Goal: Task Accomplishment & Management: Manage account settings

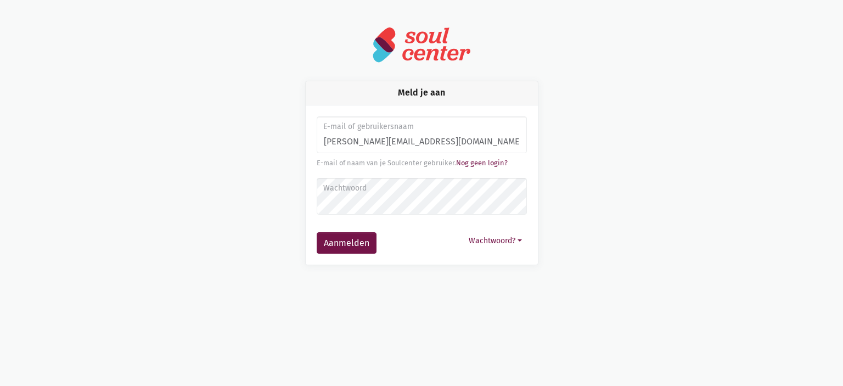
type input "monique.adamczijk@zorgbedrijf.be"
click at [317, 232] on button "Aanmelden" at bounding box center [347, 243] width 60 height 22
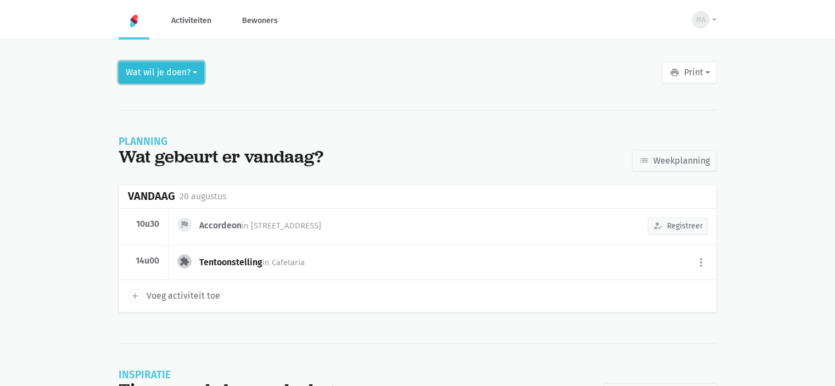
click at [192, 72] on button "Wat wil je doen?" at bounding box center [162, 72] width 86 height 22
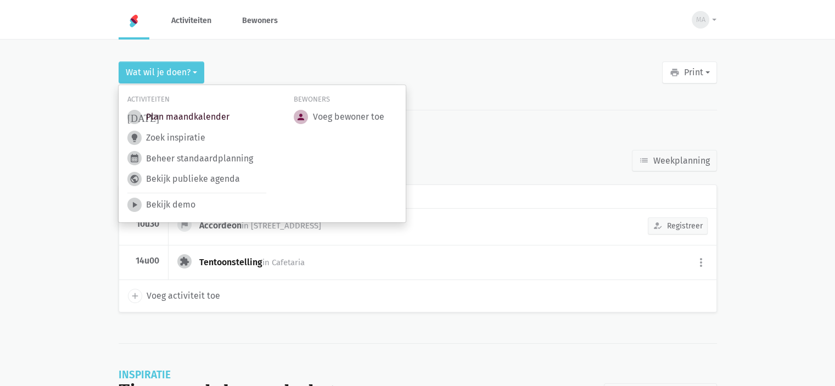
click at [204, 120] on link "today Plan maandkalender" at bounding box center [178, 117] width 102 height 14
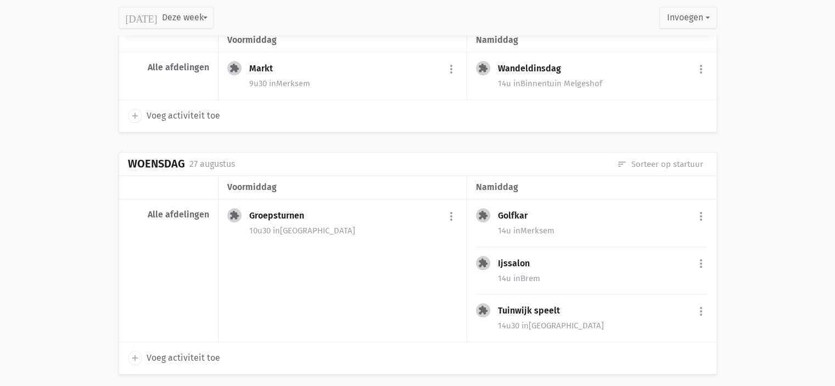
scroll to position [1208, 0]
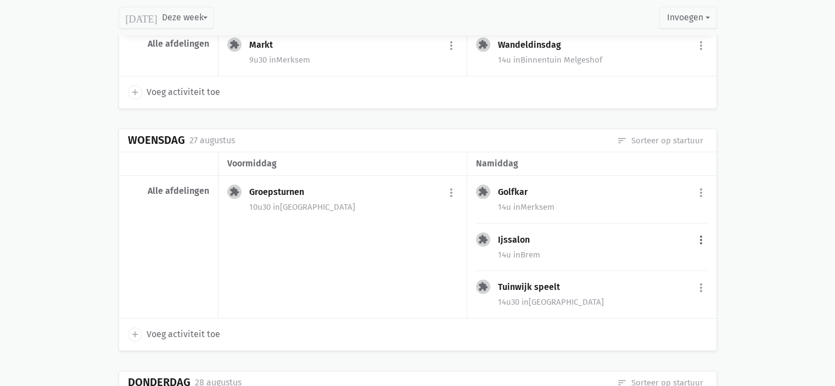
click at [699, 234] on button "more_vert" at bounding box center [701, 240] width 13 height 21
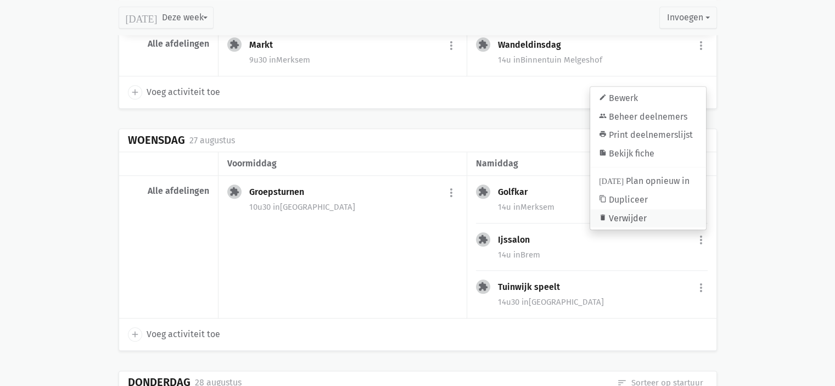
click at [640, 215] on link "delete Verwijder" at bounding box center [648, 218] width 116 height 19
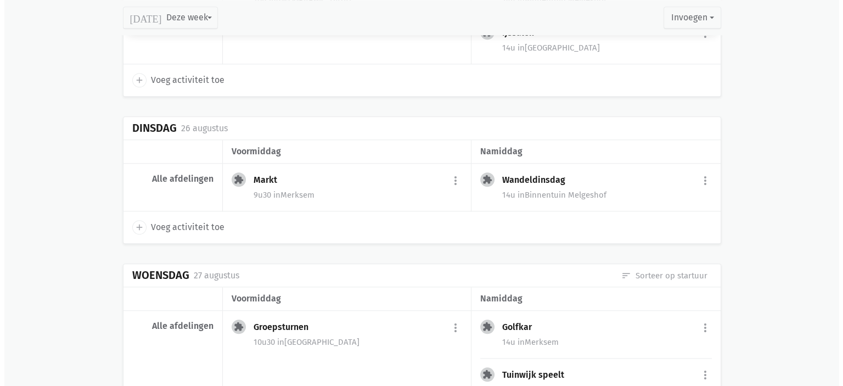
scroll to position [1043, 0]
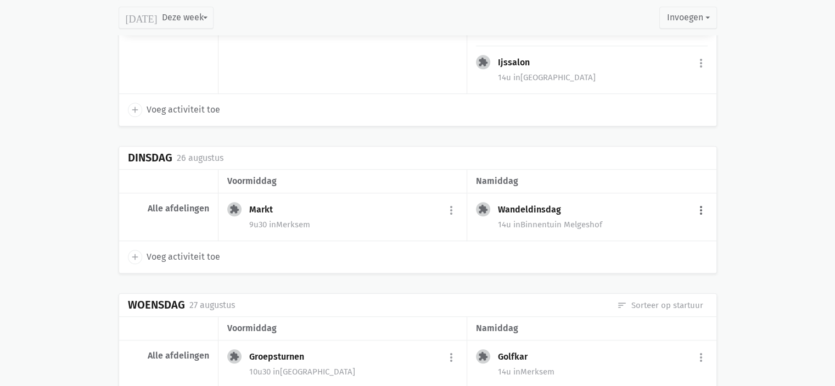
click at [703, 204] on button "more_vert" at bounding box center [701, 210] width 13 height 21
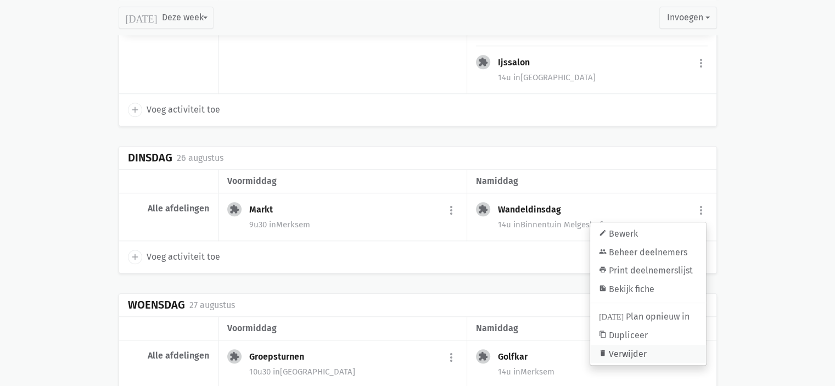
click at [624, 345] on link "delete Verwijder" at bounding box center [648, 354] width 116 height 19
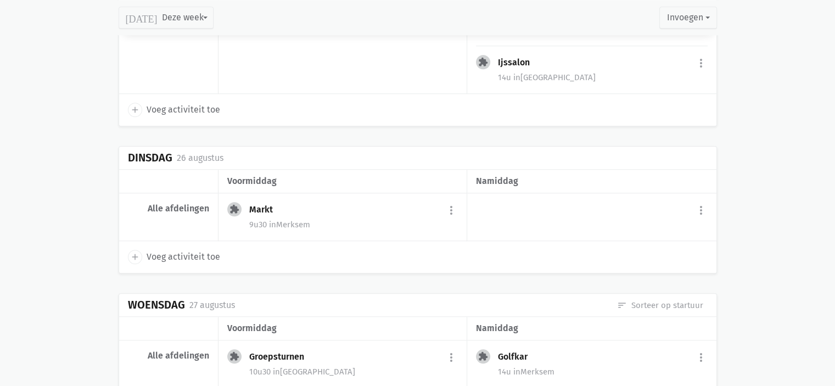
click at [135, 253] on icon "add" at bounding box center [135, 257] width 10 height 10
select select "14:00"
select select "15:00"
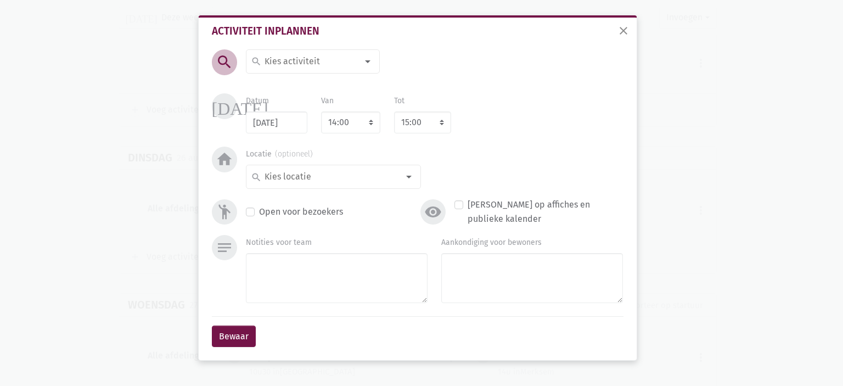
click at [294, 58] on input at bounding box center [310, 61] width 95 height 14
type input "Tent"
click at [299, 95] on label "Tentoonstelling" at bounding box center [294, 102] width 61 height 14
click at [308, 166] on div "search" at bounding box center [333, 177] width 175 height 24
type input "caf"
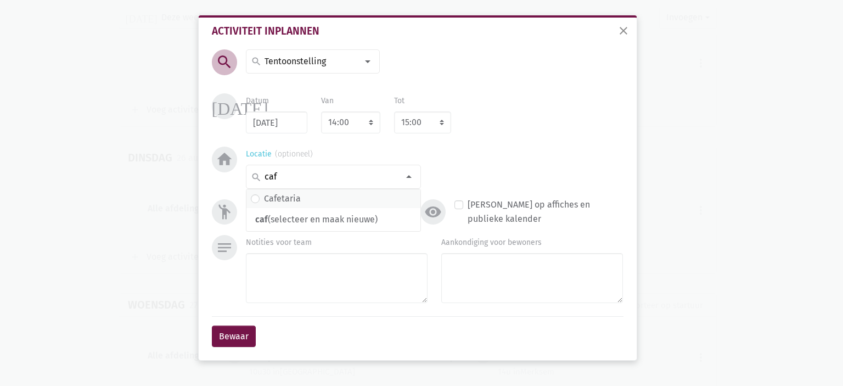
click at [307, 200] on span "Cafetaria" at bounding box center [333, 199] width 165 height 14
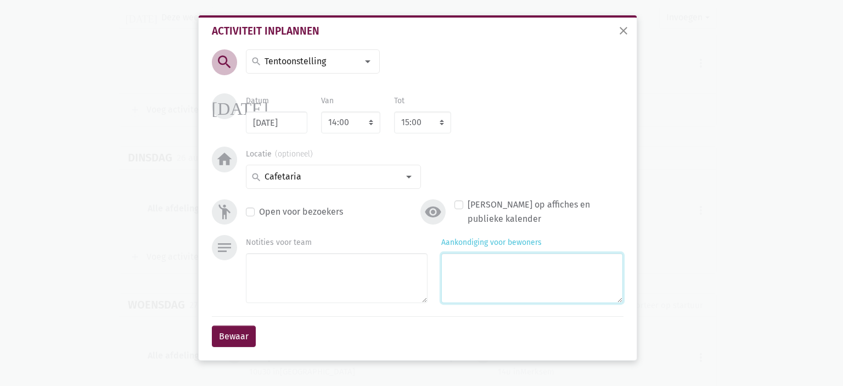
click at [472, 287] on textarea "Aankondiging voor bewoners" at bounding box center [532, 278] width 182 height 50
type textarea "met [PERSON_NAME] & [PERSON_NAME]"
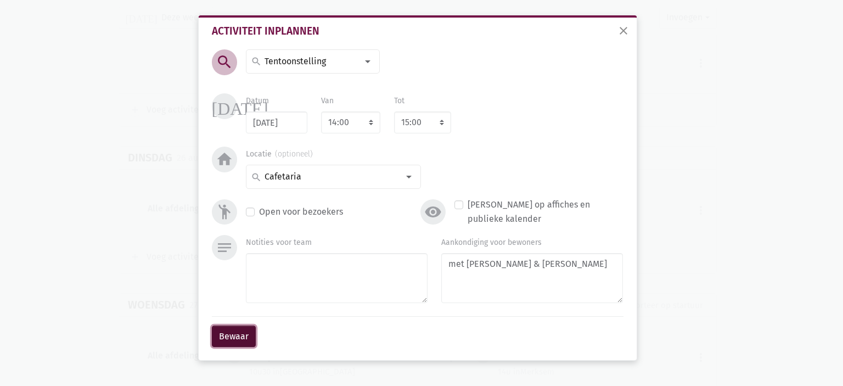
click at [228, 329] on button "Bewaar" at bounding box center [234, 337] width 44 height 22
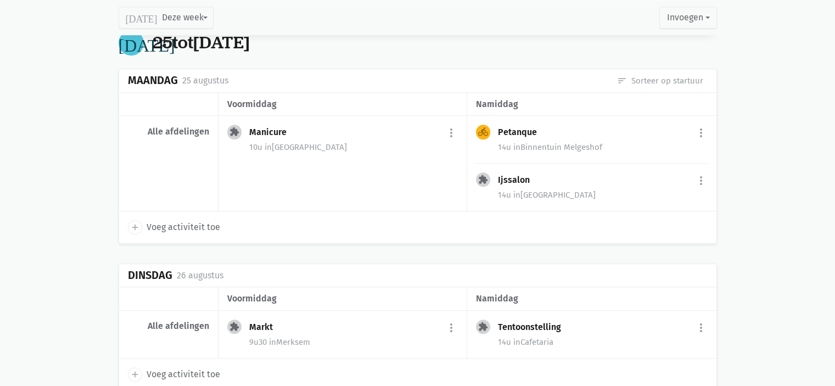
scroll to position [919, 0]
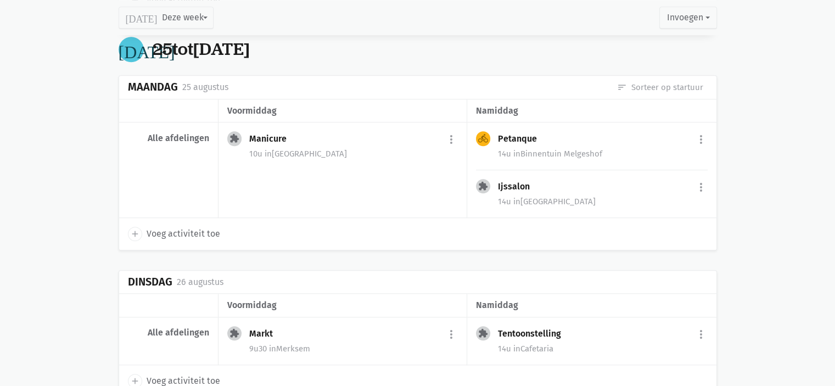
click at [522, 181] on div "Ijssalon" at bounding box center [518, 186] width 41 height 11
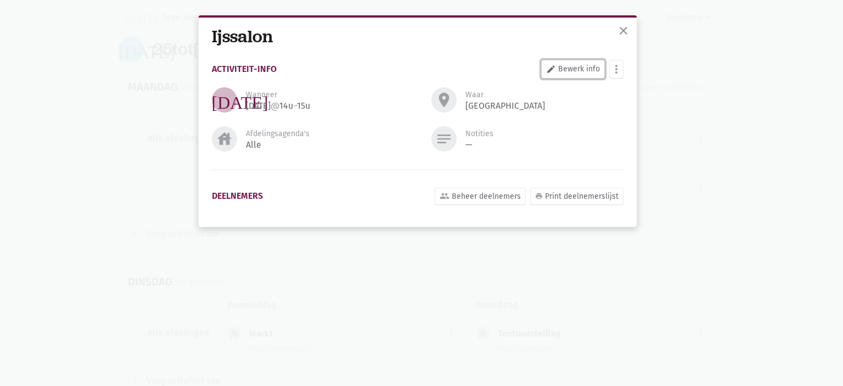
click at [580, 70] on link "edit Bewerk info" at bounding box center [573, 69] width 64 height 19
select select "14:00"
select select "15:00"
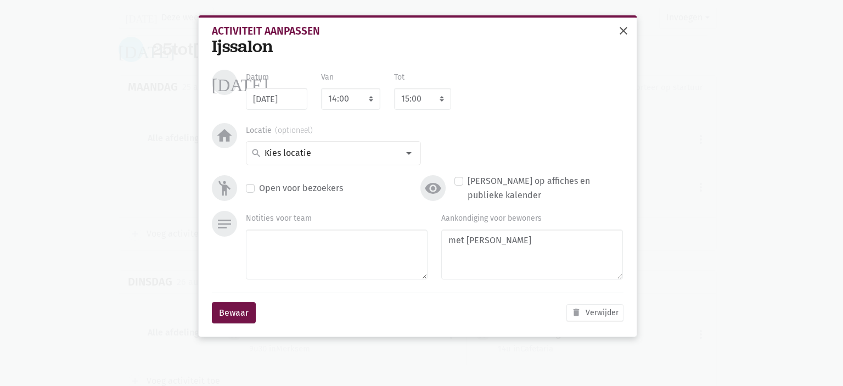
click at [626, 31] on span "close" at bounding box center [623, 30] width 13 height 13
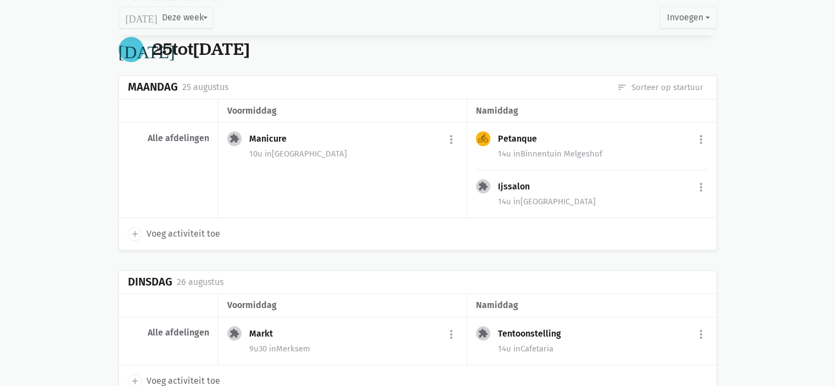
click at [553, 150] on span "in Binnentuin [GEOGRAPHIC_DATA]" at bounding box center [557, 154] width 89 height 10
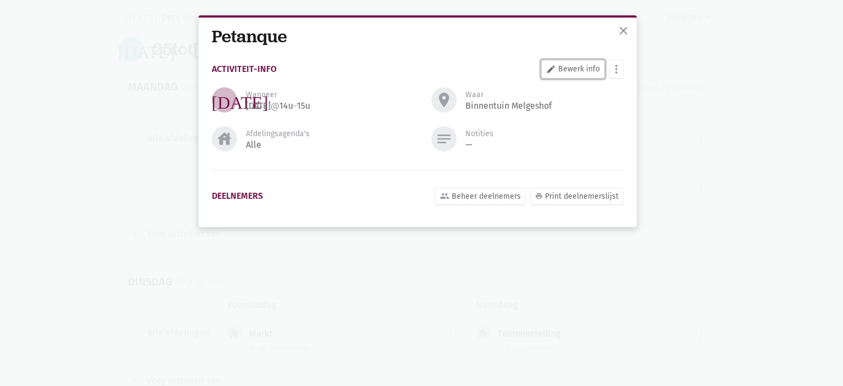
click at [572, 75] on link "edit Bewerk info" at bounding box center [573, 69] width 64 height 19
select select "14:00"
select select "15:00"
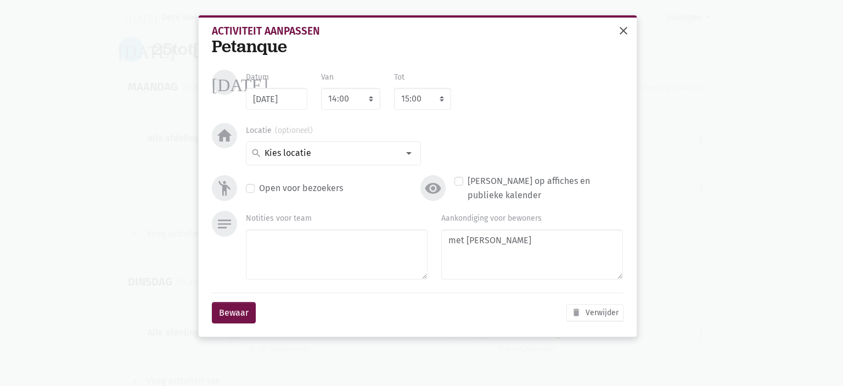
click at [620, 32] on span "close" at bounding box center [623, 30] width 13 height 13
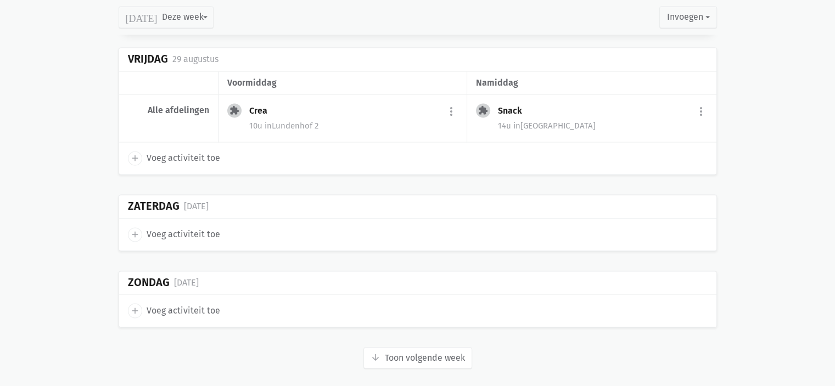
scroll to position [1680, 0]
click at [411, 345] on button "arrow_downward Week wordt geladen Toon volgende week" at bounding box center [417, 356] width 109 height 22
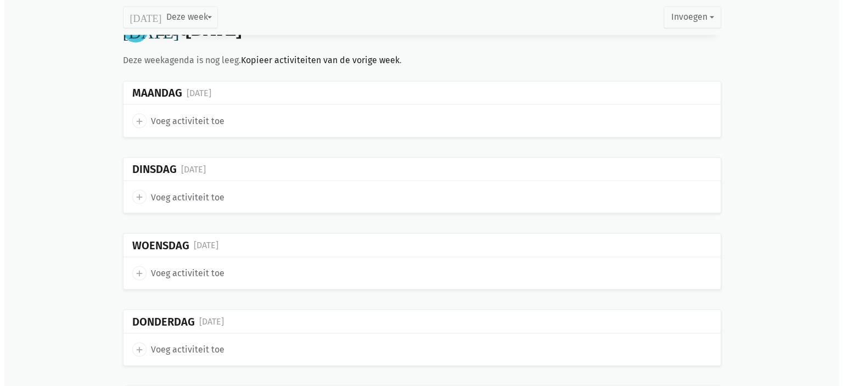
scroll to position [2010, 0]
click at [133, 115] on icon "add" at bounding box center [135, 120] width 10 height 10
type input "[DATE]"
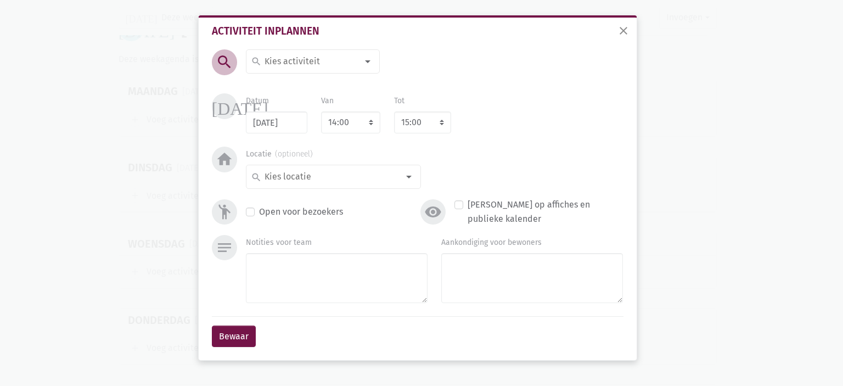
click at [294, 64] on input at bounding box center [310, 61] width 95 height 14
click at [285, 60] on input "Manicur" at bounding box center [310, 61] width 95 height 14
click at [303, 61] on input "Manicur" at bounding box center [310, 61] width 95 height 14
type input "Manicure"
click at [315, 76] on span "Manicure" at bounding box center [313, 83] width 124 height 14
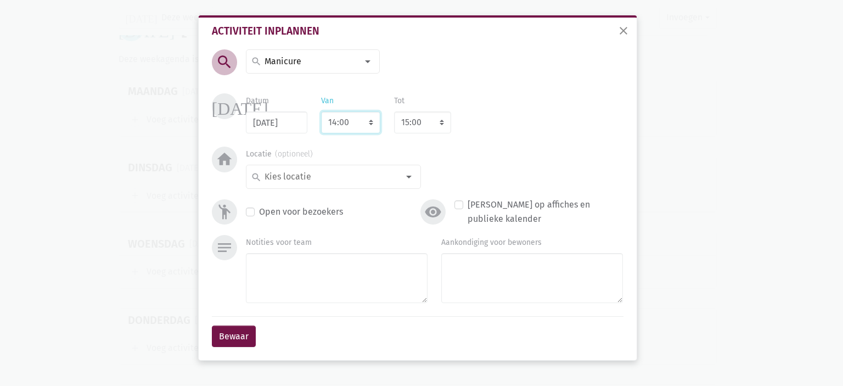
click at [340, 120] on select "7:00 7:15 7:30 7:45 8:00 8:15 8:30 8:45 9:00 9:15 9:30 9:45 10:00 10:15 10:30 1…" at bounding box center [350, 122] width 59 height 22
select select "10:00"
click at [321, 111] on select "7:00 7:15 7:30 7:45 8:00 8:15 8:30 8:45 9:00 9:15 9:30 9:45 10:00 10:15 10:30 1…" at bounding box center [350, 122] width 59 height 22
select select "11:00"
click at [344, 186] on div "search" at bounding box center [333, 177] width 175 height 24
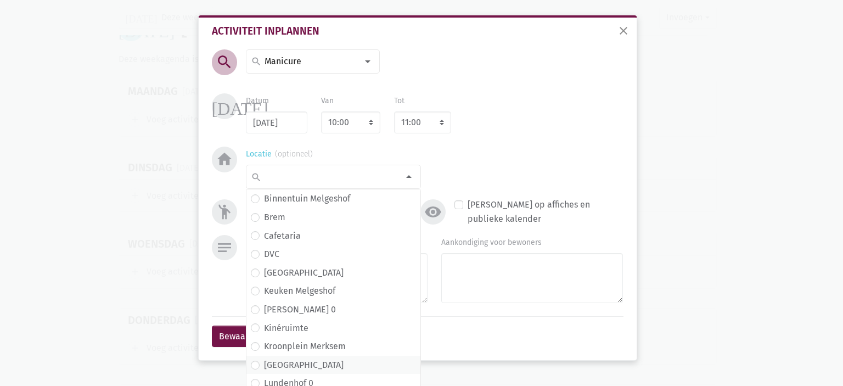
click at [311, 371] on span "[GEOGRAPHIC_DATA]" at bounding box center [333, 365] width 165 height 14
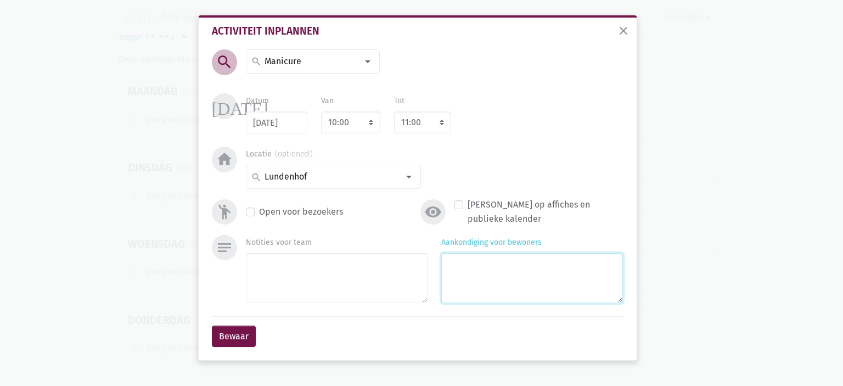
click at [496, 303] on textarea "Aankondiging voor bewoners" at bounding box center [532, 278] width 182 height 50
type textarea "met [PERSON_NAME]"
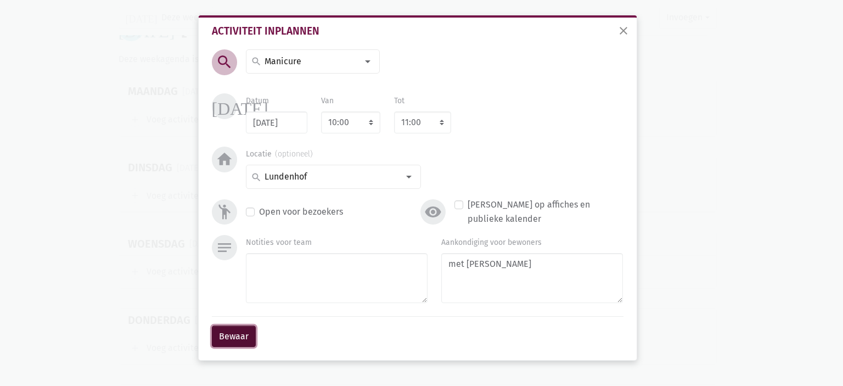
click at [232, 333] on button "Bewaar" at bounding box center [234, 337] width 44 height 22
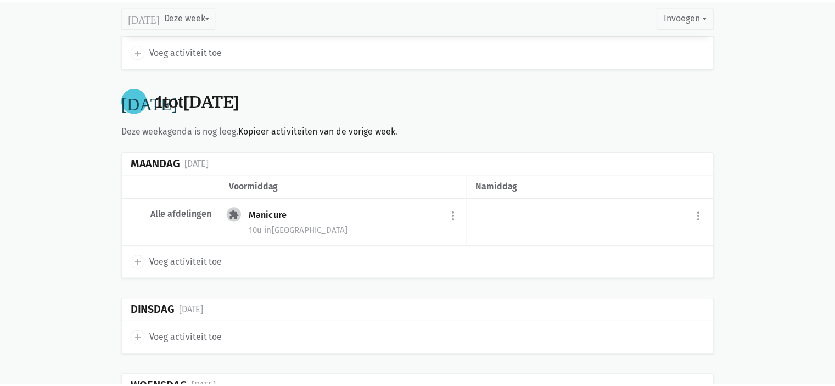
scroll to position [1926, 0]
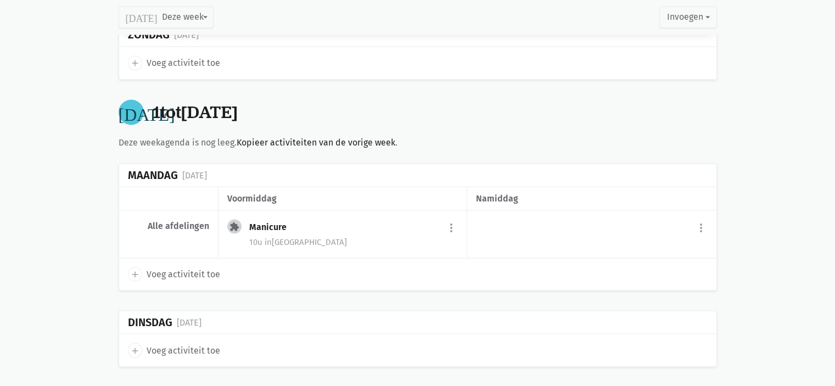
click at [135, 270] on icon "add" at bounding box center [135, 274] width 10 height 10
select select "14:00"
select select "15:00"
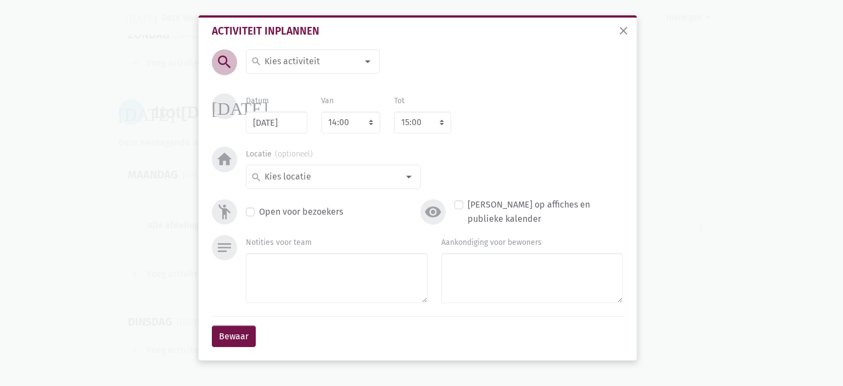
click at [316, 65] on input at bounding box center [310, 61] width 95 height 14
type input "Uitstap"
click at [288, 103] on label "Uitstap" at bounding box center [279, 102] width 30 height 14
click at [292, 176] on input at bounding box center [331, 177] width 136 height 14
type input "S"
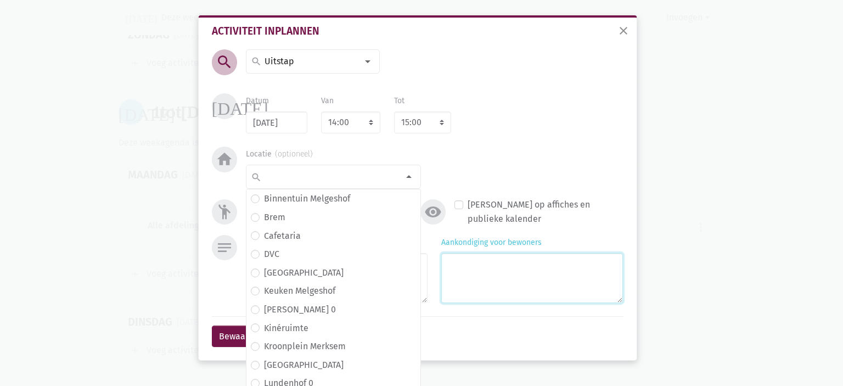
click at [528, 301] on textarea "Aankondiging voor bewoners" at bounding box center [532, 278] width 182 height 50
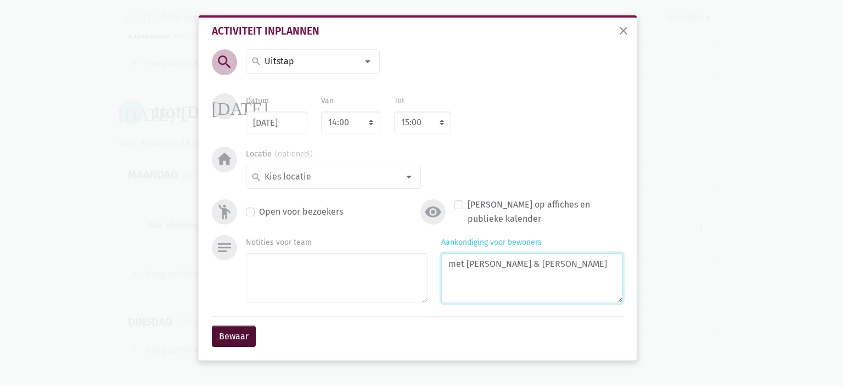
type textarea "met [PERSON_NAME] & [PERSON_NAME]"
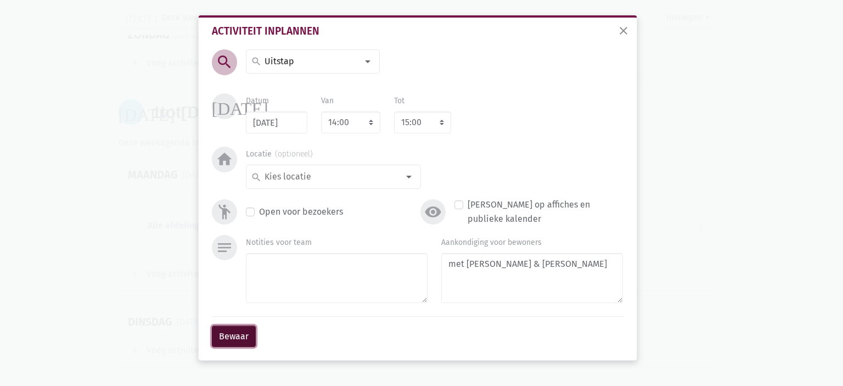
click at [231, 341] on button "Bewaar" at bounding box center [234, 337] width 44 height 22
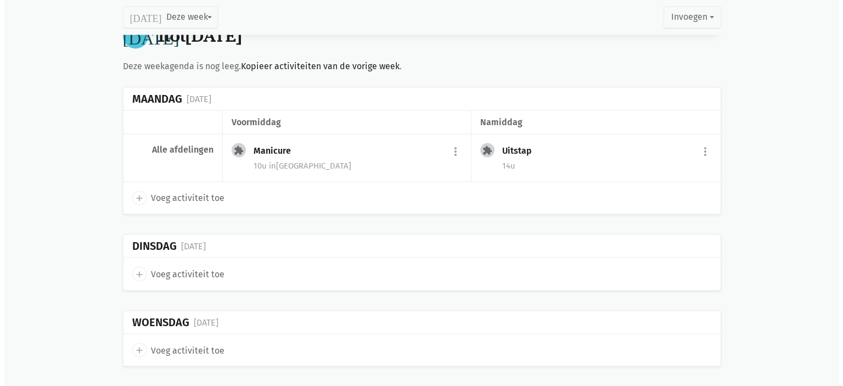
scroll to position [2036, 0]
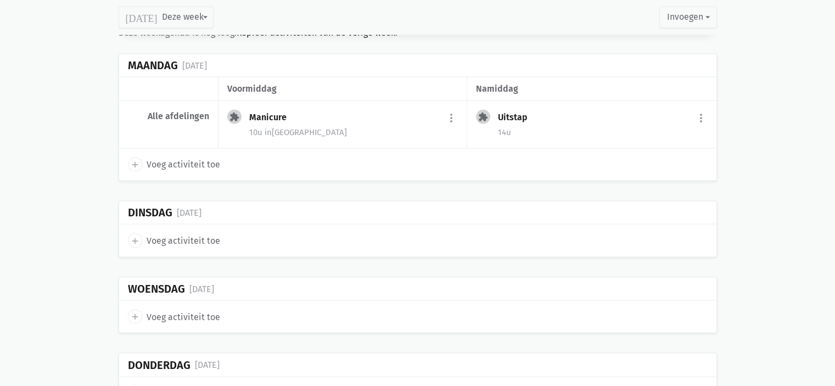
click at [136, 236] on icon "add" at bounding box center [135, 241] width 10 height 10
select select "14:00"
select select "15:00"
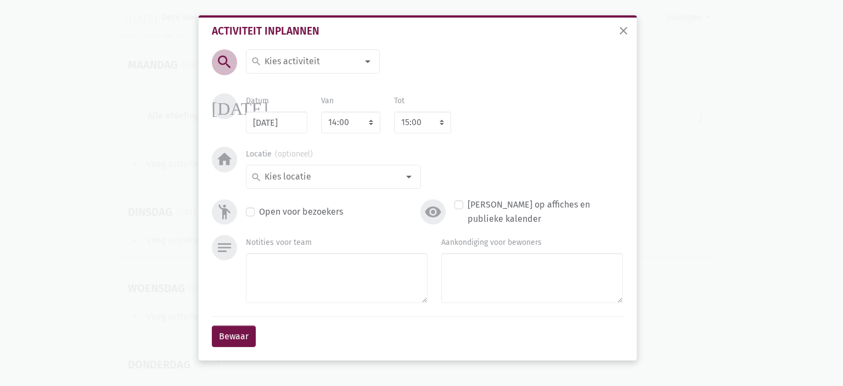
click at [299, 61] on input at bounding box center [310, 61] width 95 height 14
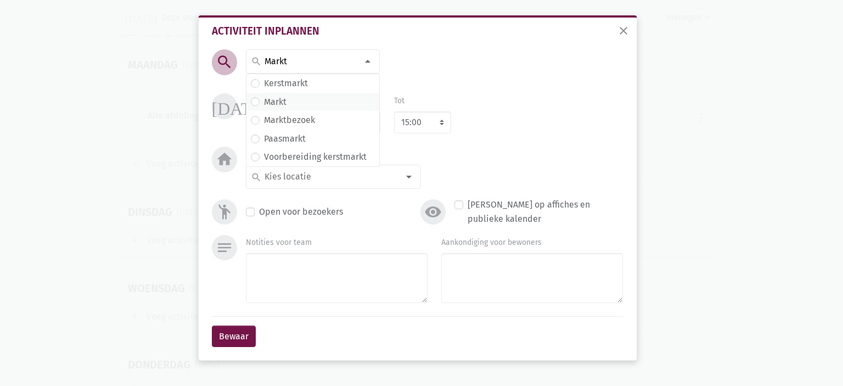
type input "Markt"
click at [292, 104] on span "Markt" at bounding box center [313, 102] width 124 height 14
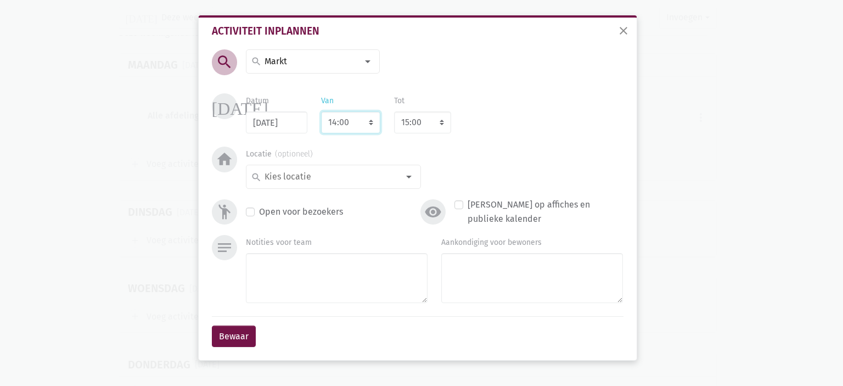
click at [365, 125] on select "7:00 7:15 7:30 7:45 8:00 8:15 8:30 8:45 9:00 9:15 9:30 9:45 10:00 10:15 10:30 1…" at bounding box center [350, 122] width 59 height 22
select select "9:30"
click at [321, 111] on select "7:00 7:15 7:30 7:45 8:00 8:15 8:30 8:45 9:00 9:15 9:30 9:45 10:00 10:15 10:30 1…" at bounding box center [350, 122] width 59 height 22
select select "10:30"
click at [303, 178] on input at bounding box center [331, 177] width 136 height 14
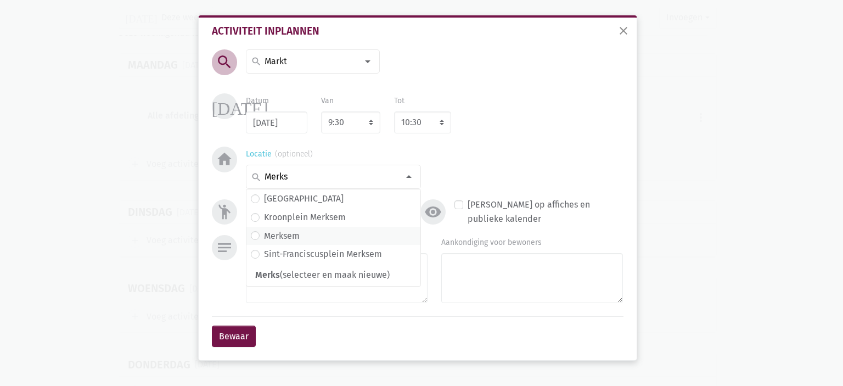
type input "Merks"
click at [301, 235] on span "Merksem" at bounding box center [333, 236] width 165 height 14
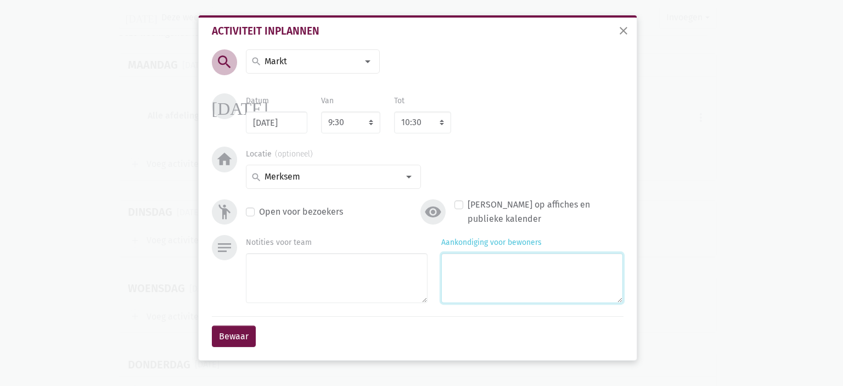
click at [498, 297] on textarea "Aankondiging voor bewoners" at bounding box center [532, 278] width 182 height 50
type textarea "met [PERSON_NAME] & [PERSON_NAME]"
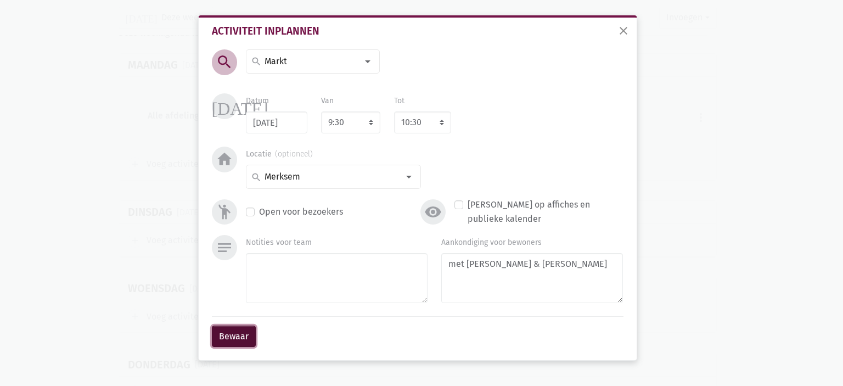
click at [225, 334] on button "Bewaar" at bounding box center [234, 337] width 44 height 22
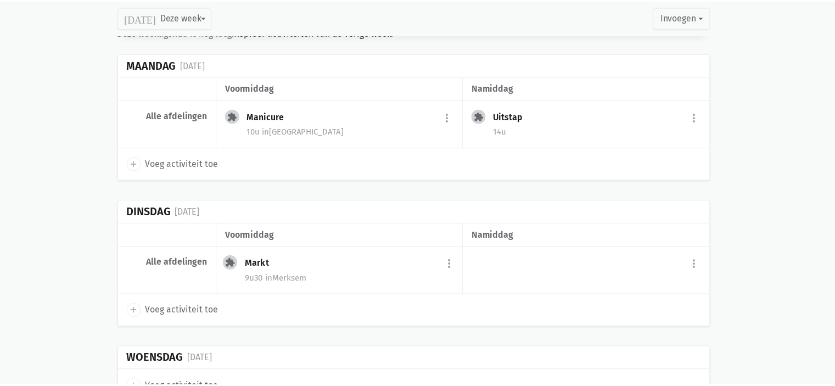
scroll to position [2073, 0]
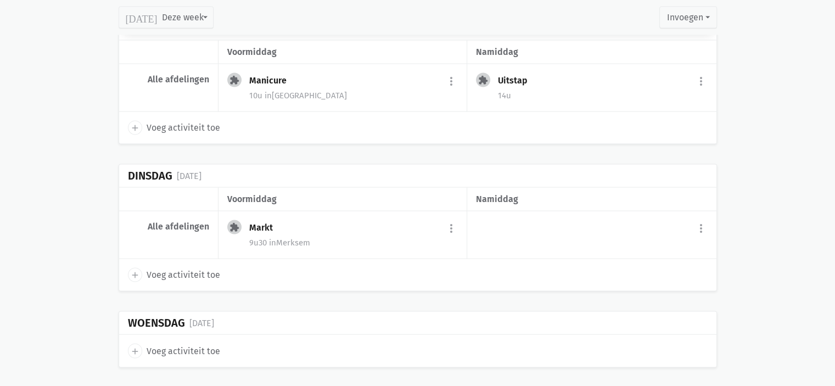
click at [136, 270] on icon "add" at bounding box center [135, 275] width 10 height 10
select select "14:00"
select select "15:00"
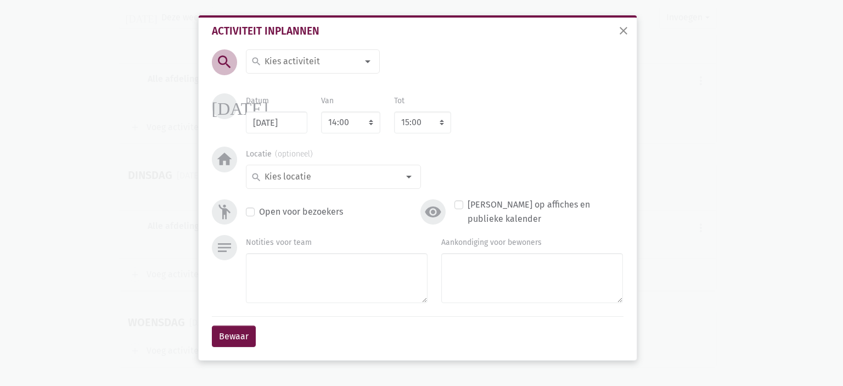
click at [290, 60] on input at bounding box center [310, 61] width 95 height 14
type input "Koffieklet"
click at [294, 86] on label "Koffieklets" at bounding box center [285, 83] width 42 height 14
click at [308, 177] on input at bounding box center [331, 177] width 136 height 14
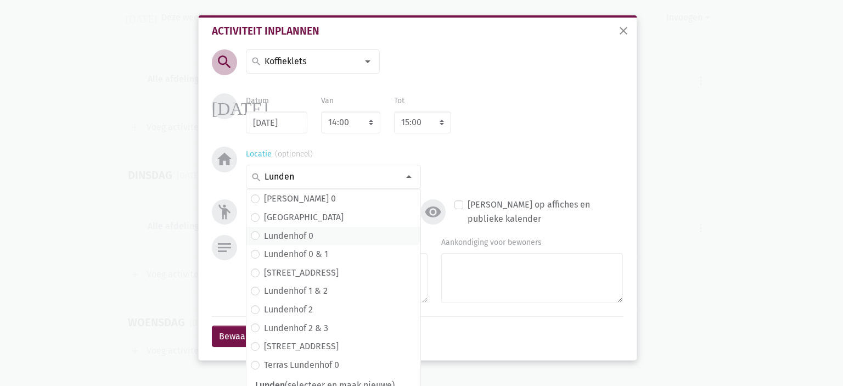
type input "Lunden"
click at [303, 237] on label "Lundenhof 0" at bounding box center [288, 236] width 49 height 14
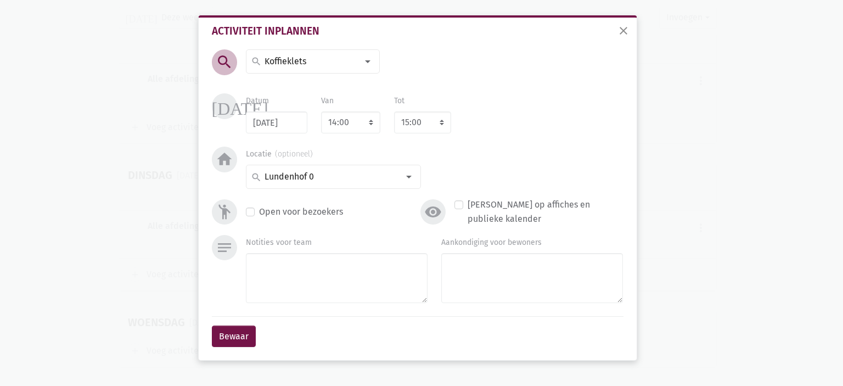
click at [530, 327] on div "Bewaar" at bounding box center [418, 336] width 412 height 40
click at [508, 280] on textarea "Aankondiging voor bewoners" at bounding box center [532, 278] width 182 height 50
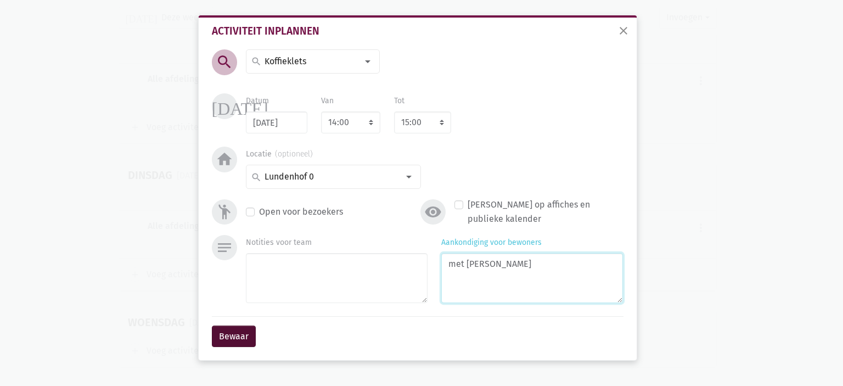
type textarea "met [PERSON_NAME]"
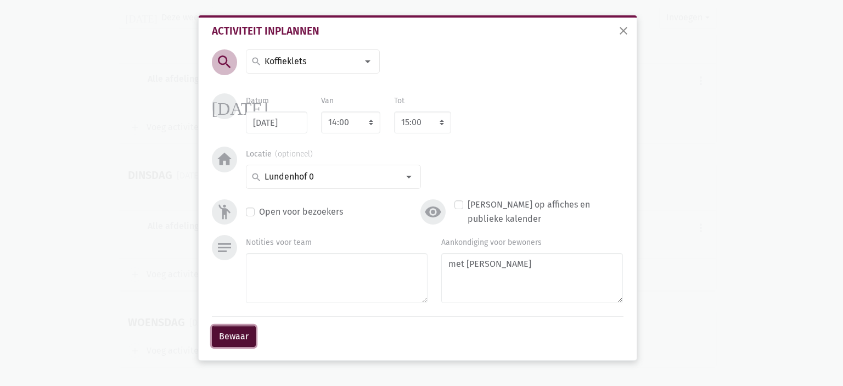
click at [233, 332] on button "Bewaar" at bounding box center [234, 337] width 44 height 22
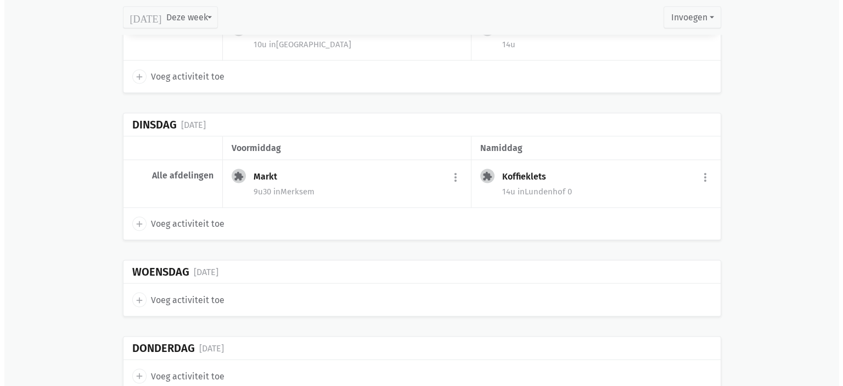
scroll to position [2182, 0]
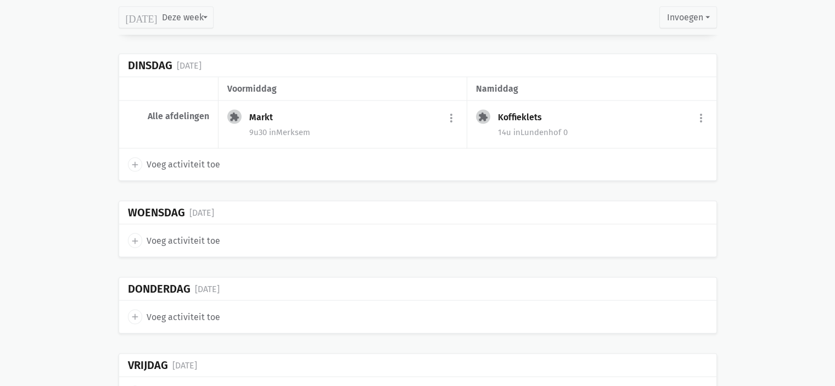
click at [133, 236] on icon "add" at bounding box center [135, 241] width 10 height 10
select select "14:00"
select select "15:00"
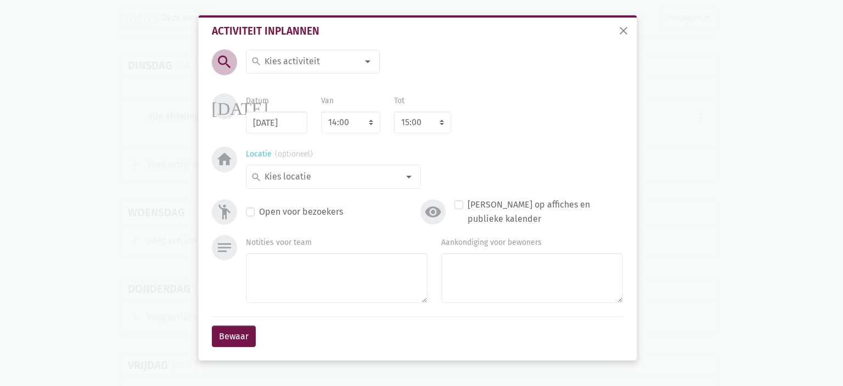
click at [277, 178] on input at bounding box center [331, 177] width 136 height 14
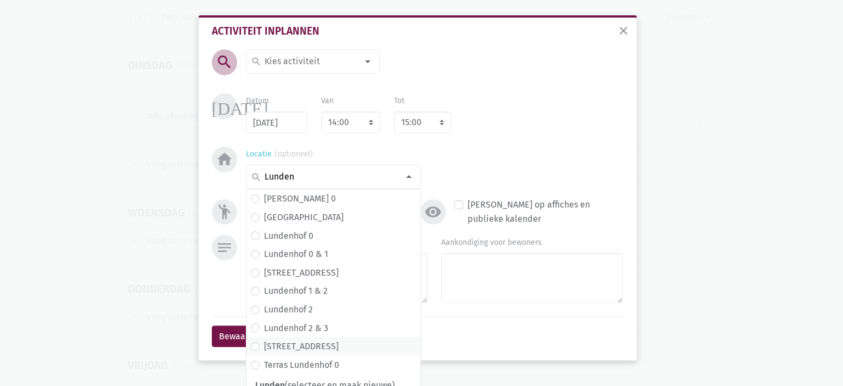
type input "Lunden"
click at [309, 344] on label "[STREET_ADDRESS]" at bounding box center [301, 346] width 75 height 14
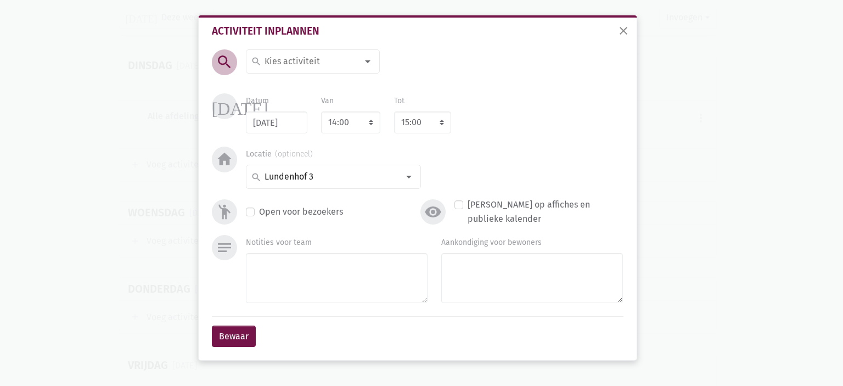
click at [321, 66] on input at bounding box center [310, 61] width 95 height 14
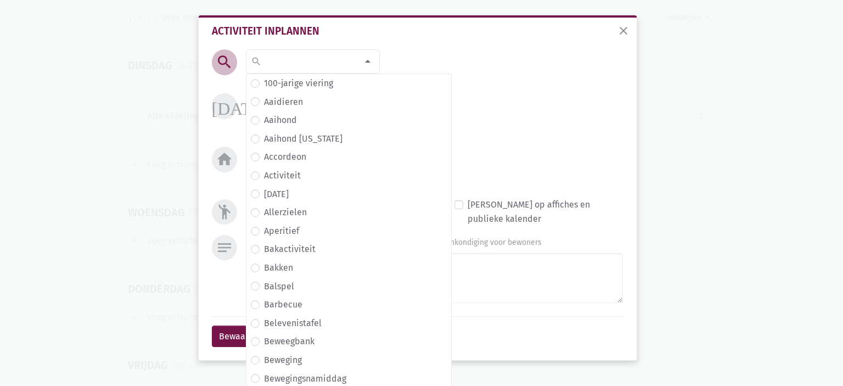
type input "E"
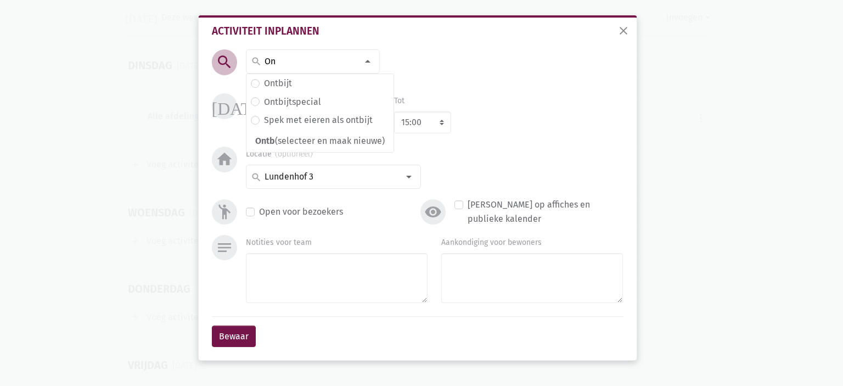
type input "O"
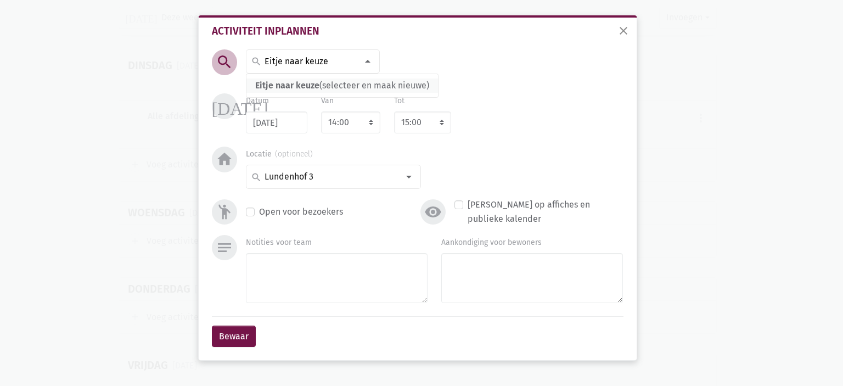
type input "Eitje naar keuze"
click at [312, 84] on span "Eitje naar keuze" at bounding box center [287, 85] width 64 height 10
click at [342, 121] on select "7:00 7:15 7:30 7:45 8:00 8:15 8:30 8:45 9:00 9:15 9:30 9:45 10:00 10:15 10:30 1…" at bounding box center [350, 122] width 59 height 22
select select "8:00"
click at [321, 111] on select "7:00 7:15 7:30 7:45 8:00 8:15 8:30 8:45 9:00 9:15 9:30 9:45 10:00 10:15 10:30 1…" at bounding box center [350, 122] width 59 height 22
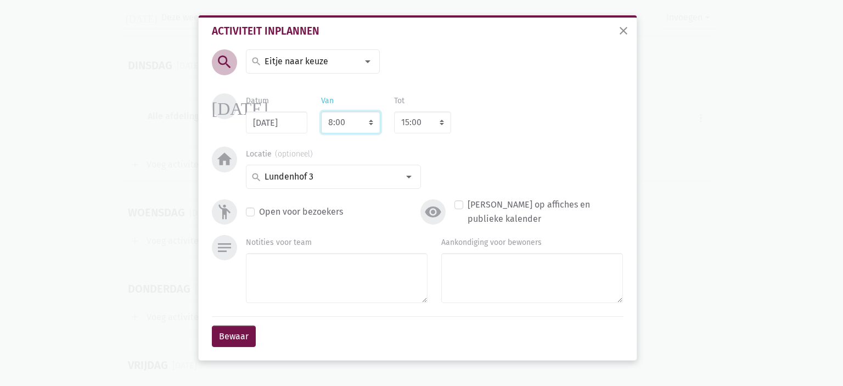
select select "9:00"
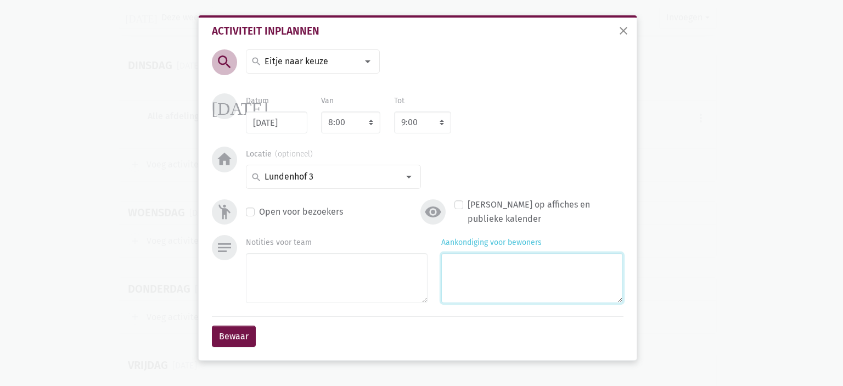
click at [485, 287] on textarea "Aankondiging voor bewoners" at bounding box center [532, 278] width 182 height 50
type textarea "met [PERSON_NAME] & [PERSON_NAME]"
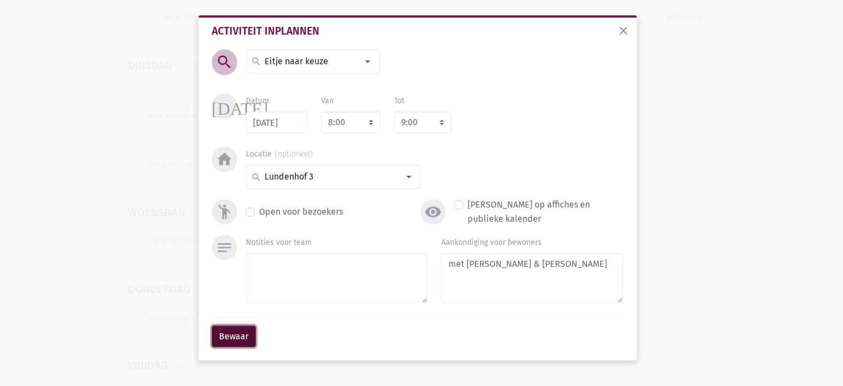
click at [228, 332] on button "Bewaar" at bounding box center [234, 337] width 44 height 22
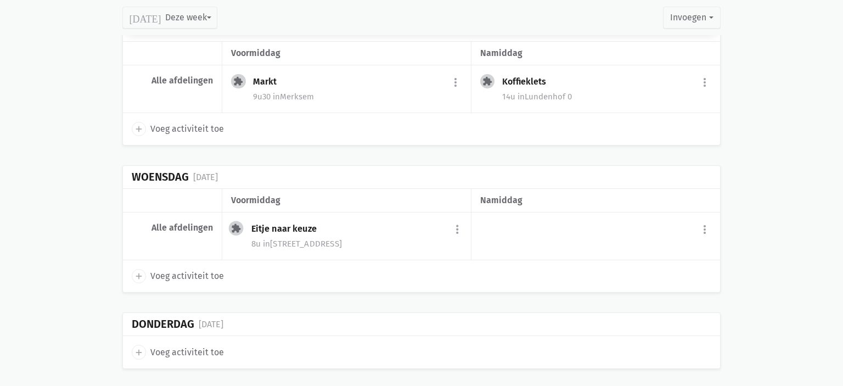
scroll to position [2219, 0]
click at [136, 270] on icon "add" at bounding box center [135, 275] width 10 height 10
select select "14:00"
select select "15:00"
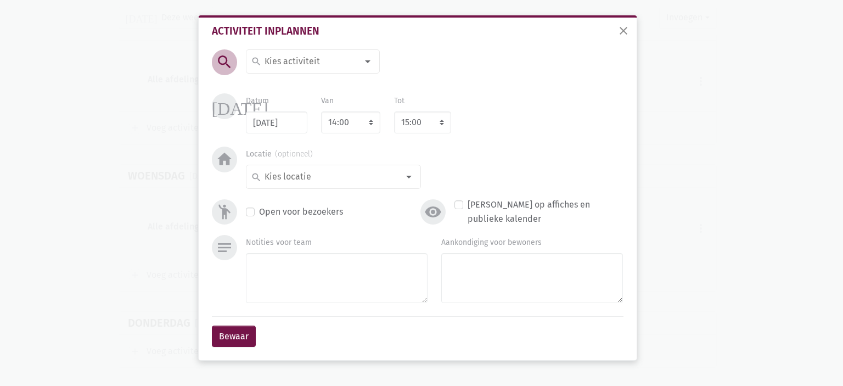
click at [286, 60] on input at bounding box center [310, 61] width 95 height 14
type input "Groeps"
click at [299, 82] on label "Groepsturnen" at bounding box center [291, 83] width 54 height 14
drag, startPoint x: 351, startPoint y: 125, endPoint x: 357, endPoint y: 121, distance: 7.2
click at [351, 125] on select "7:00 7:15 7:30 7:45 8:00 8:15 8:30 8:45 9:00 9:15 9:30 9:45 10:00 10:15 10:30 1…" at bounding box center [350, 122] width 59 height 22
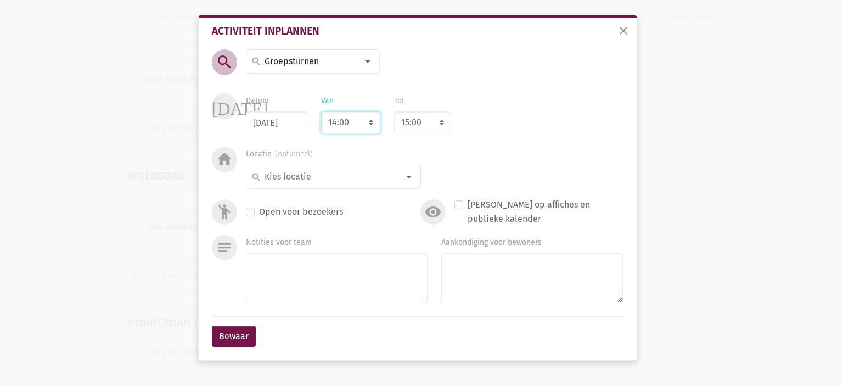
select select "10:30"
click at [321, 111] on select "7:00 7:15 7:30 7:45 8:00 8:15 8:30 8:45 9:00 9:15 9:30 9:45 10:00 10:15 10:30 1…" at bounding box center [350, 122] width 59 height 22
select select "11:30"
click at [320, 171] on input at bounding box center [331, 177] width 136 height 14
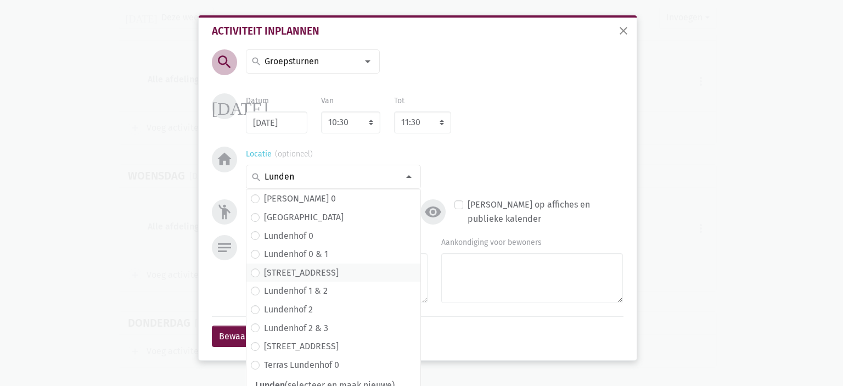
type input "Lunden"
click at [312, 266] on span "[STREET_ADDRESS]" at bounding box center [333, 273] width 165 height 14
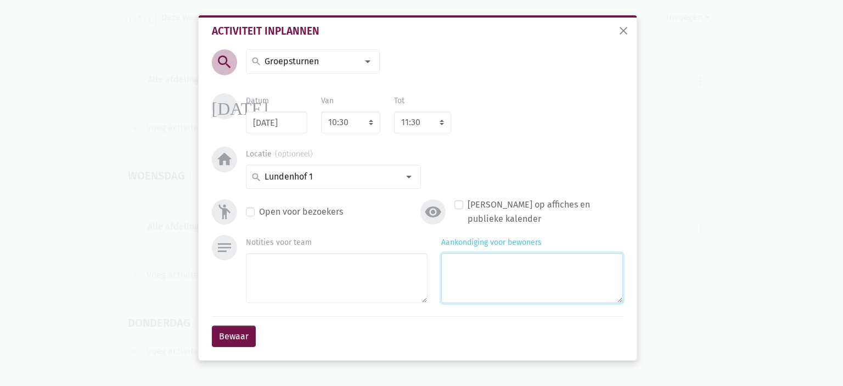
click at [509, 272] on textarea "Aankondiging voor bewoners" at bounding box center [532, 278] width 182 height 50
type textarea "met [PERSON_NAME] & [PERSON_NAME]"
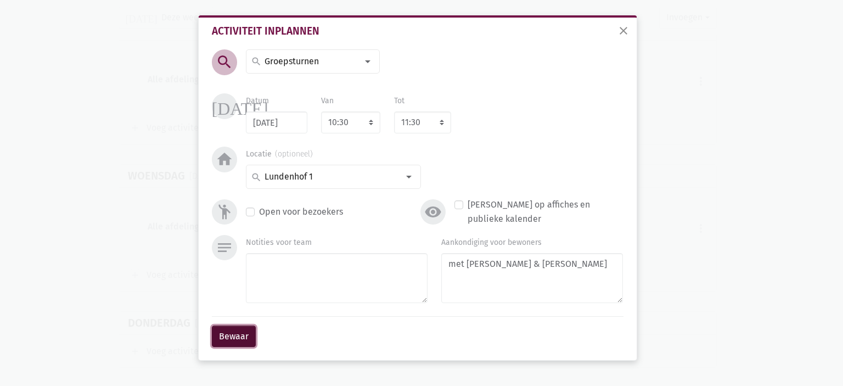
click at [223, 335] on button "Bewaar" at bounding box center [234, 337] width 44 height 22
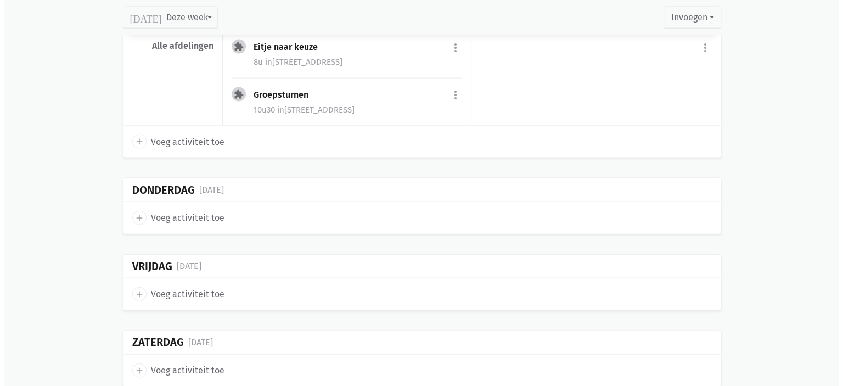
scroll to position [2408, 0]
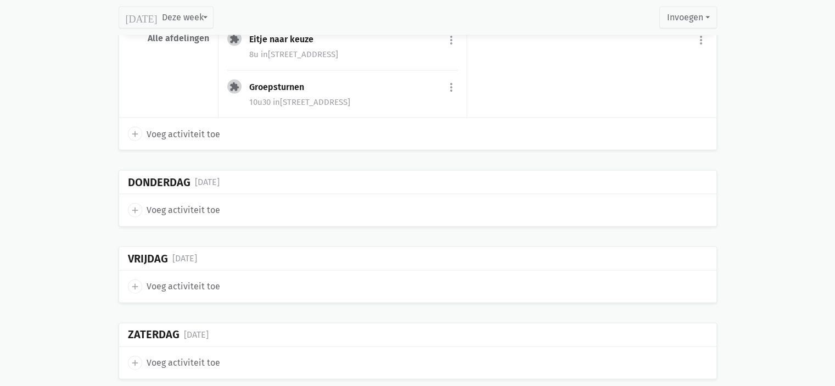
click at [130, 205] on icon "add" at bounding box center [135, 210] width 10 height 10
select select "14:00"
select select "15:00"
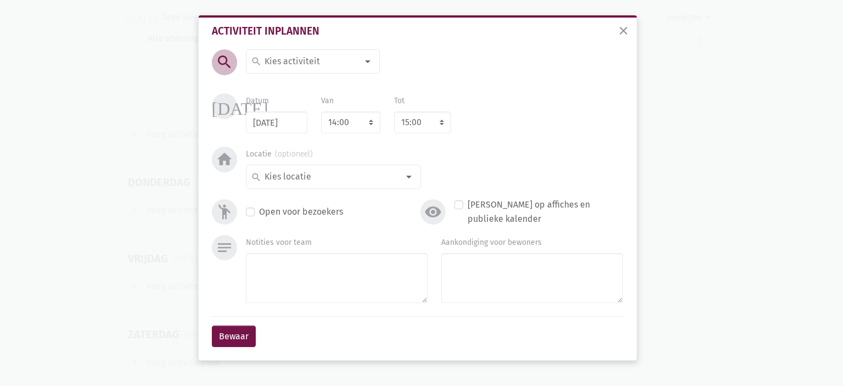
click at [275, 64] on input at bounding box center [310, 61] width 95 height 14
type input "Ontbijt"
click at [329, 105] on span "Ontbijtspecial" at bounding box center [313, 102] width 124 height 14
click at [343, 125] on select "7:00 7:15 7:30 7:45 8:00 8:15 8:30 8:45 9:00 9:15 9:30 9:45 10:00 10:15 10:30 1…" at bounding box center [350, 122] width 59 height 22
select select "8:00"
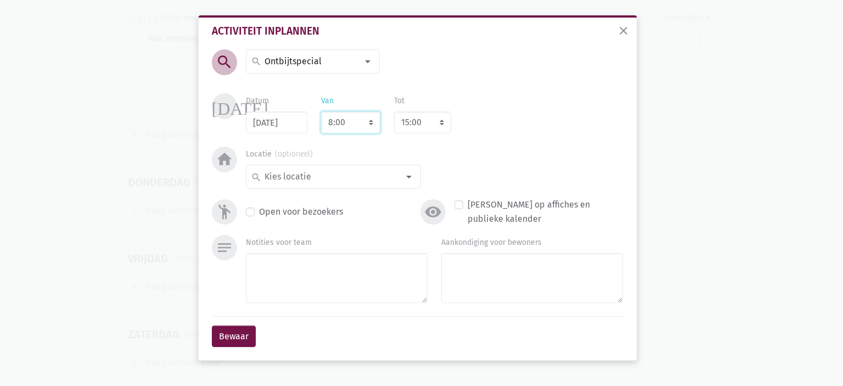
click at [321, 111] on select "7:00 7:15 7:30 7:45 8:00 8:15 8:30 8:45 9:00 9:15 9:30 9:45 10:00 10:15 10:30 1…" at bounding box center [350, 122] width 59 height 22
select select "9:00"
click at [327, 169] on div "search" at bounding box center [333, 177] width 175 height 24
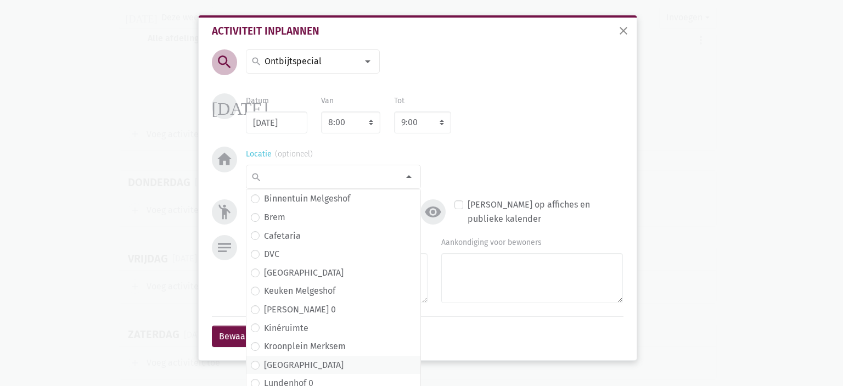
click at [316, 367] on span "[GEOGRAPHIC_DATA]" at bounding box center [333, 365] width 165 height 14
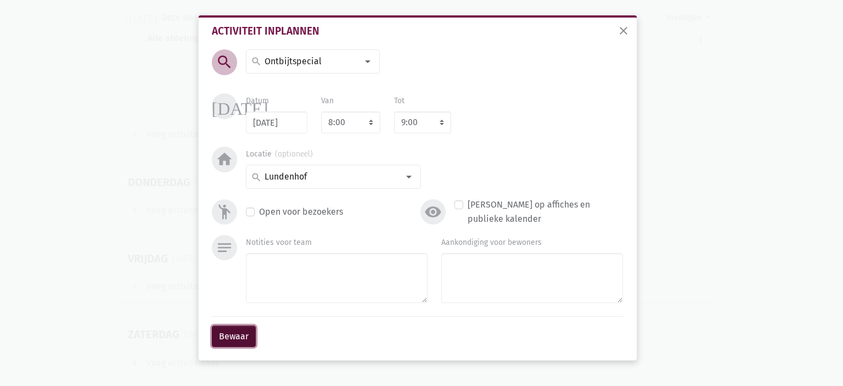
click at [227, 333] on button "Bewaar" at bounding box center [234, 337] width 44 height 22
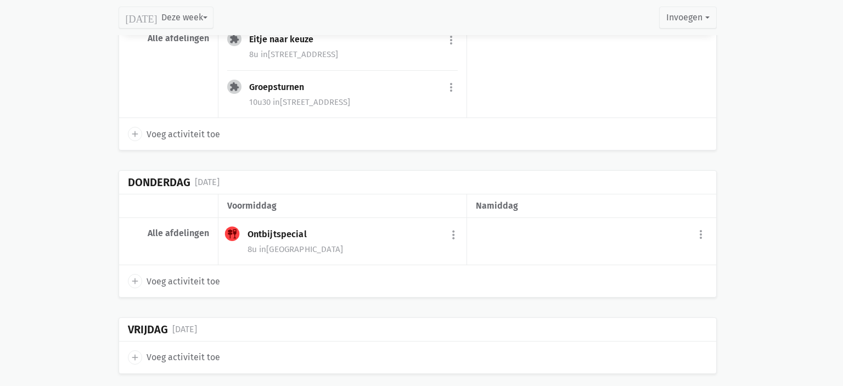
scroll to position [2413, 0]
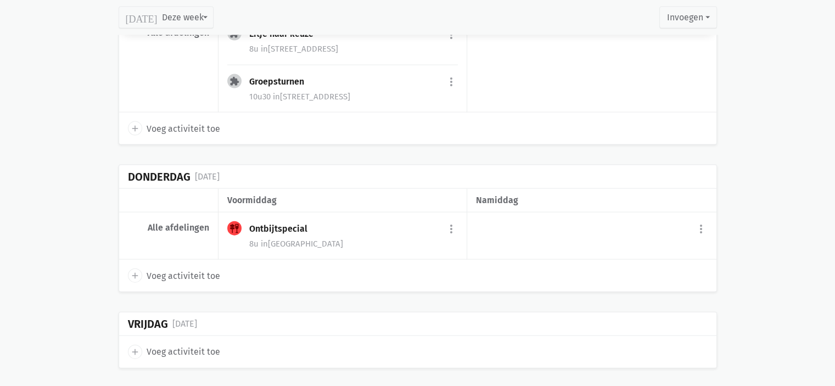
click at [132, 271] on icon "add" at bounding box center [135, 276] width 10 height 10
select select "14:00"
select select "15:00"
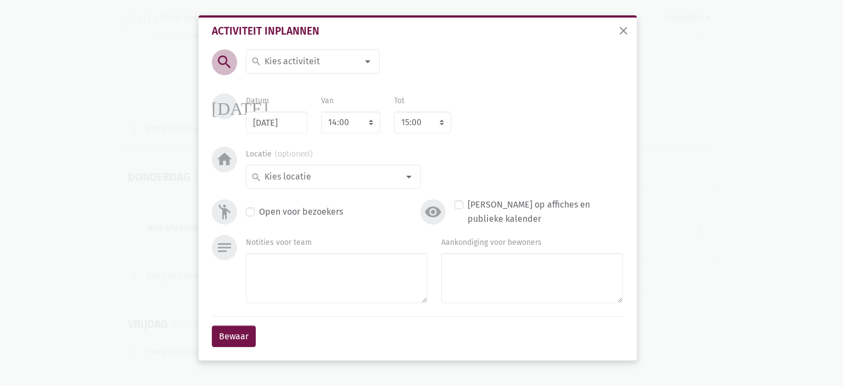
click at [309, 61] on input at bounding box center [310, 61] width 95 height 14
type input "Koken"
click at [287, 82] on label "Koken" at bounding box center [276, 83] width 24 height 14
click at [342, 178] on input at bounding box center [331, 177] width 136 height 14
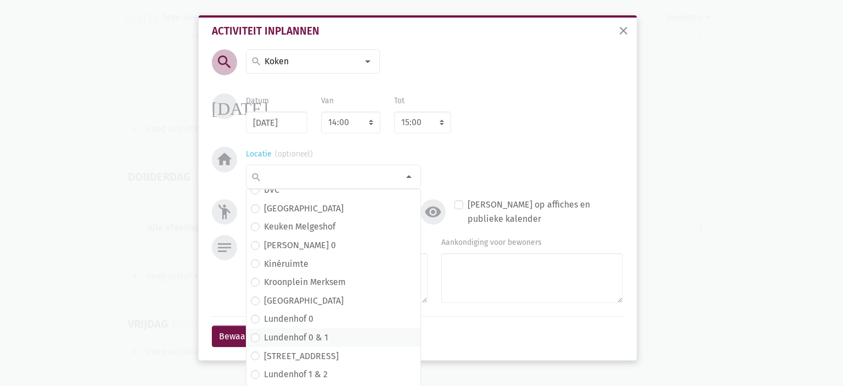
scroll to position [110, 0]
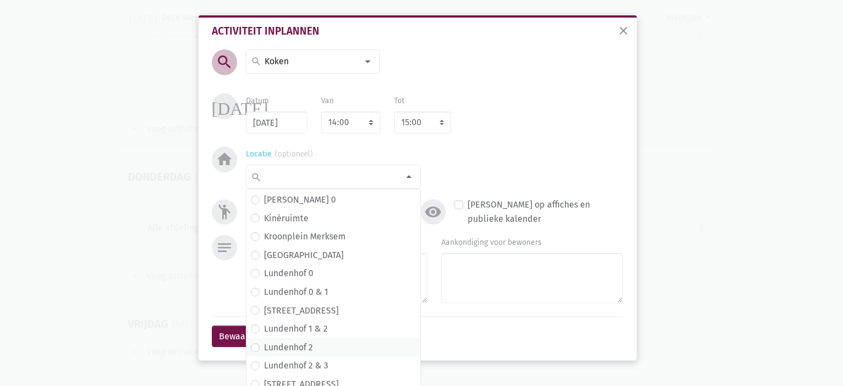
click at [310, 349] on span "Lundenhof 2" at bounding box center [333, 347] width 165 height 14
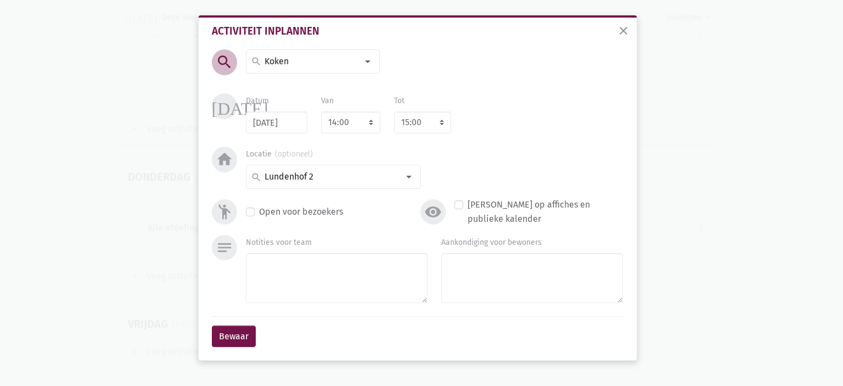
click at [474, 315] on div "notes Notities voor team Aankondiging voor bewoners" at bounding box center [417, 275] width 417 height 81
click at [467, 288] on textarea "Aankondiging voor bewoners" at bounding box center [532, 278] width 182 height 50
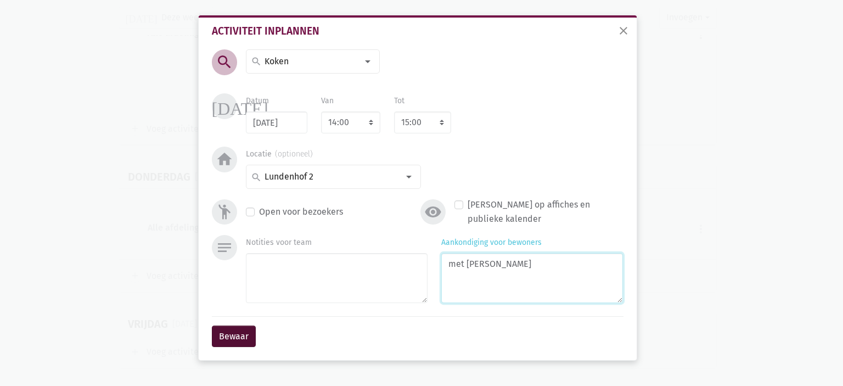
type textarea "met [PERSON_NAME]"
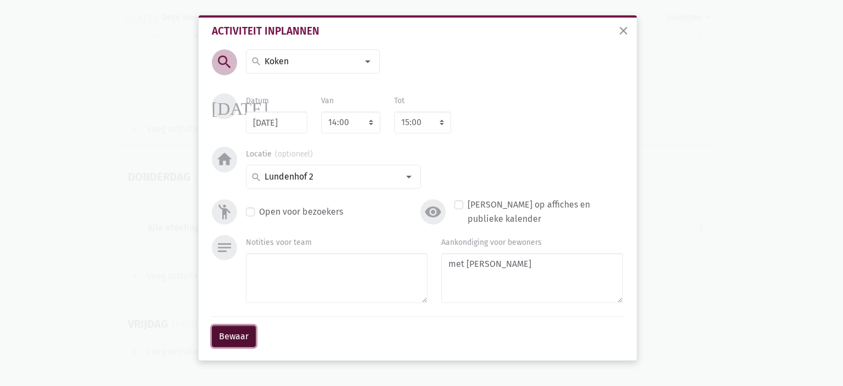
click at [244, 339] on button "Bewaar" at bounding box center [234, 337] width 44 height 22
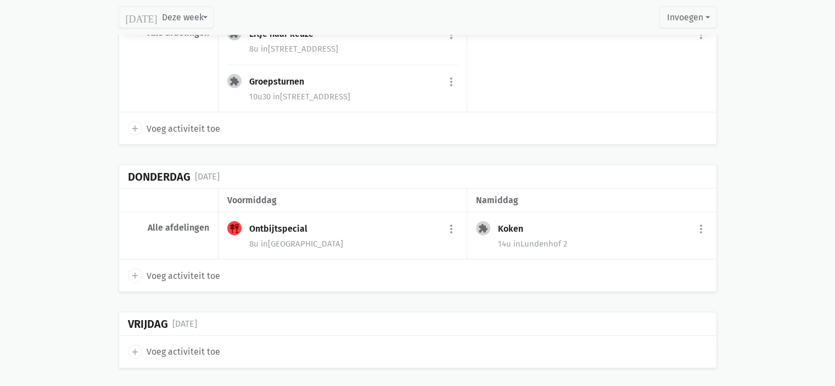
click at [503, 223] on div "Koken" at bounding box center [515, 228] width 34 height 11
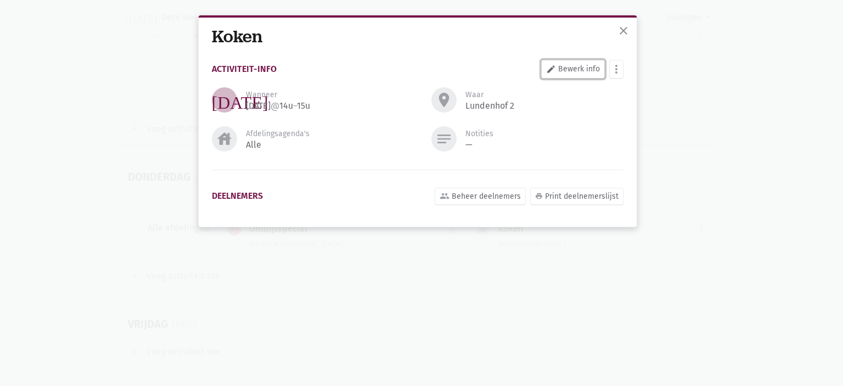
click at [589, 66] on link "edit Bewerk info" at bounding box center [573, 69] width 64 height 19
select select "14:00"
select select "15:00"
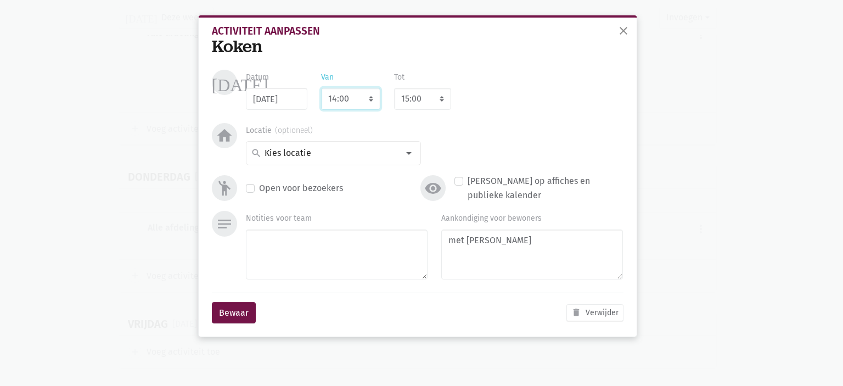
click at [373, 99] on select "7:00 7:15 7:30 7:45 8:00 8:15 8:30 8:45 9:00 9:15 9:30 9:45 10:00 10:15 10:30 1…" at bounding box center [350, 99] width 59 height 22
select select "9:00"
click at [321, 88] on select "7:00 7:15 7:30 7:45 8:00 8:15 8:30 8:45 9:00 9:15 9:30 9:45 10:00 10:15 10:30 1…" at bounding box center [350, 99] width 59 height 22
select select "10:00"
click at [225, 308] on button "Bewaar" at bounding box center [234, 313] width 44 height 22
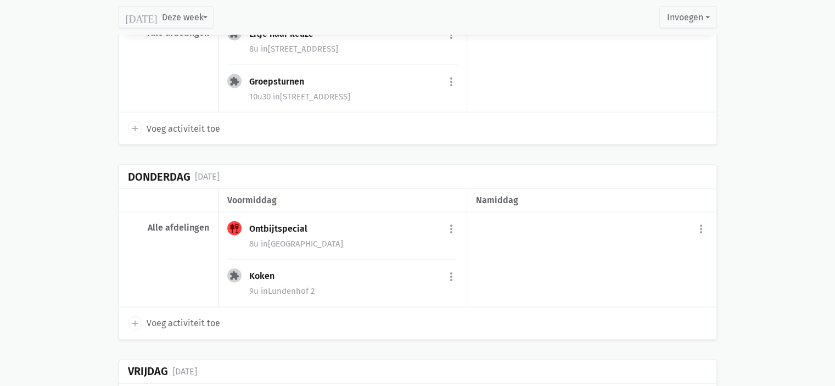
click at [134, 318] on icon "add" at bounding box center [135, 323] width 10 height 10
select select "14:00"
select select "15:00"
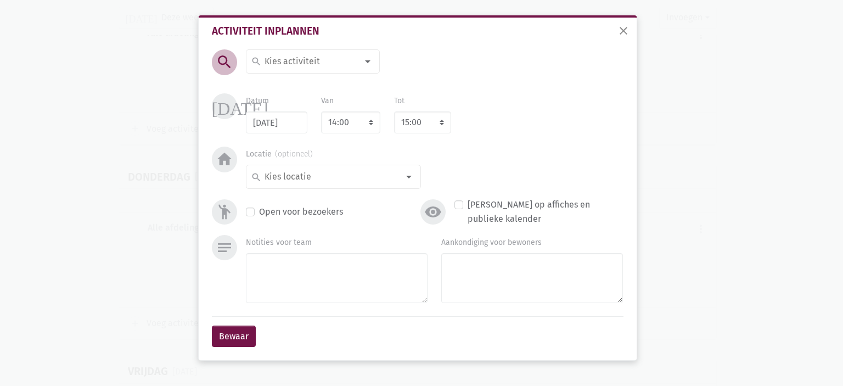
click at [310, 66] on input at bounding box center [310, 61] width 95 height 14
type input "Petan"
click at [315, 91] on span "Petanque" at bounding box center [322, 83] width 151 height 19
click at [342, 121] on select "7:00 7:15 7:30 7:45 8:00 8:15 8:30 8:45 9:00 9:15 9:30 9:45 10:00 10:15 10:30 1…" at bounding box center [350, 122] width 59 height 22
select select "10:30"
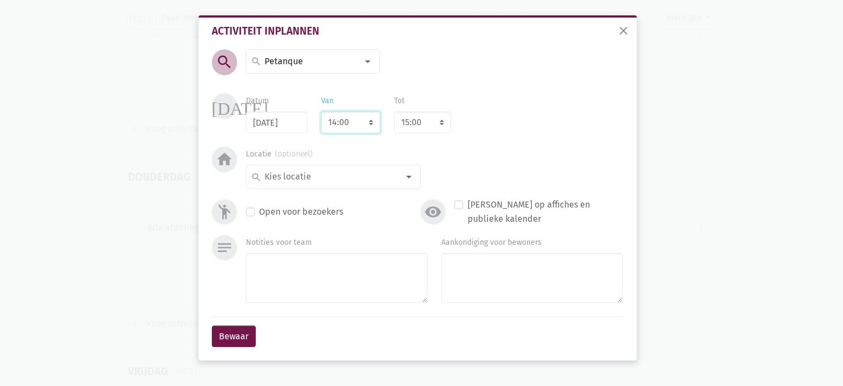
click at [321, 111] on select "7:00 7:15 7:30 7:45 8:00 8:15 8:30 8:45 9:00 9:15 9:30 9:45 10:00 10:15 10:30 1…" at bounding box center [350, 122] width 59 height 22
select select "11:30"
click at [335, 179] on input at bounding box center [331, 177] width 136 height 14
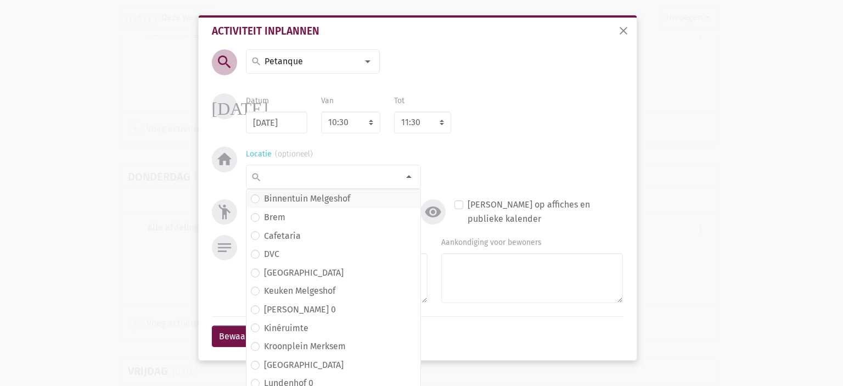
click at [328, 197] on label "Binnentuin Melgeshof" at bounding box center [307, 199] width 86 height 14
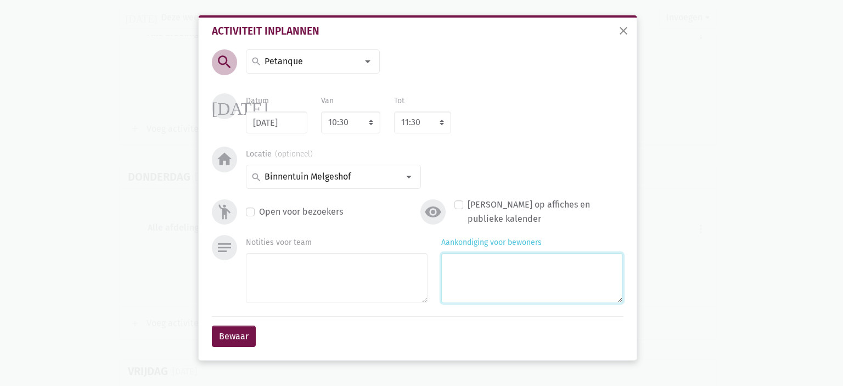
click at [533, 298] on textarea "Aankondiging voor bewoners" at bounding box center [532, 278] width 182 height 50
type textarea "met [PERSON_NAME] & Anne"
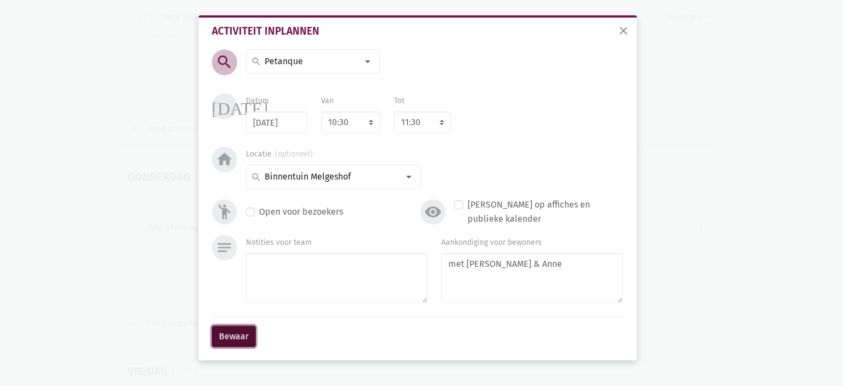
click at [232, 336] on button "Bewaar" at bounding box center [234, 337] width 44 height 22
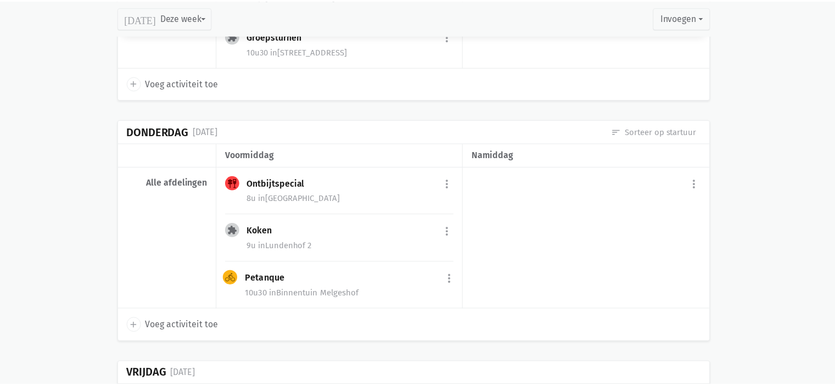
scroll to position [2460, 0]
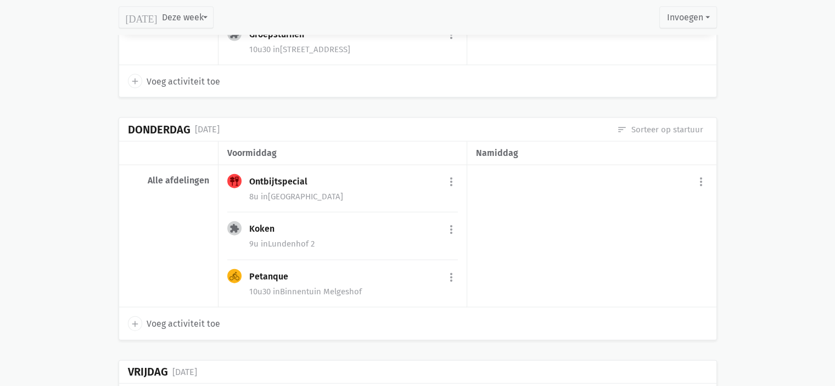
click at [136, 319] on icon "add" at bounding box center [135, 324] width 10 height 10
select select "14:00"
select select "15:00"
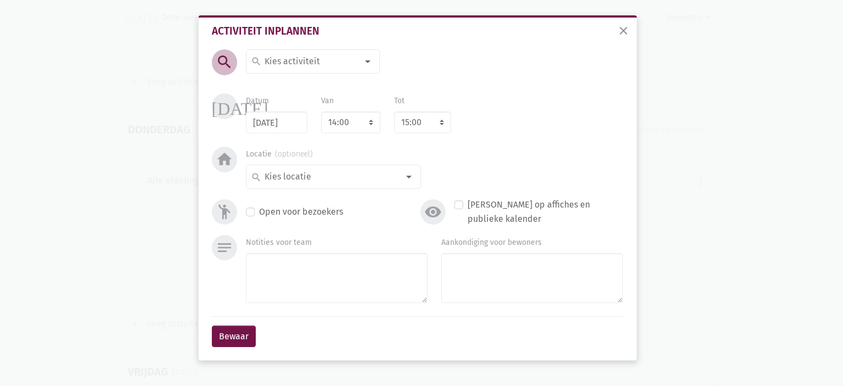
click at [317, 61] on input at bounding box center [310, 61] width 95 height 14
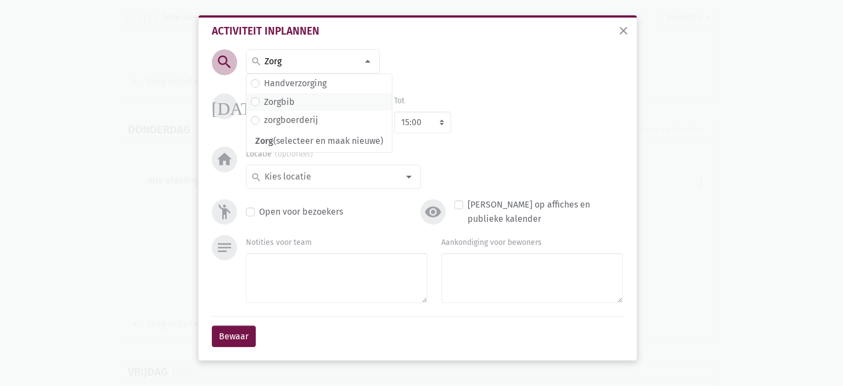
type input "Zorg"
click at [301, 98] on span "Zorgbib" at bounding box center [319, 102] width 137 height 14
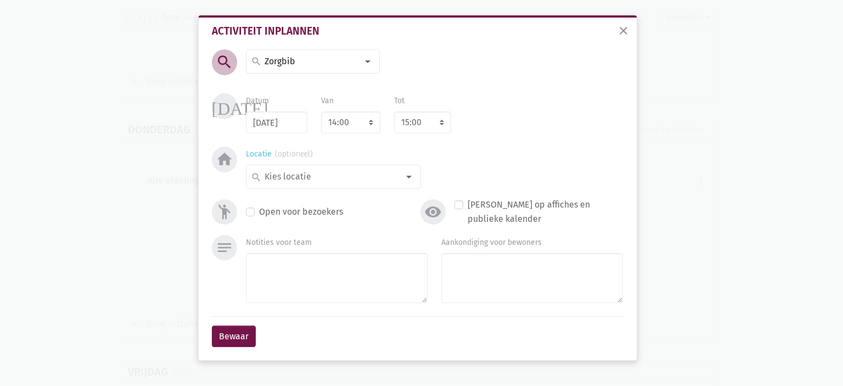
click at [289, 177] on input at bounding box center [331, 177] width 136 height 14
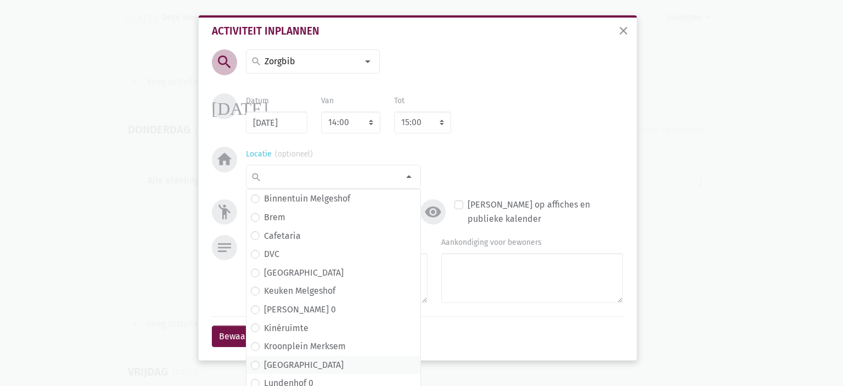
click at [285, 370] on label "[GEOGRAPHIC_DATA]" at bounding box center [304, 365] width 80 height 14
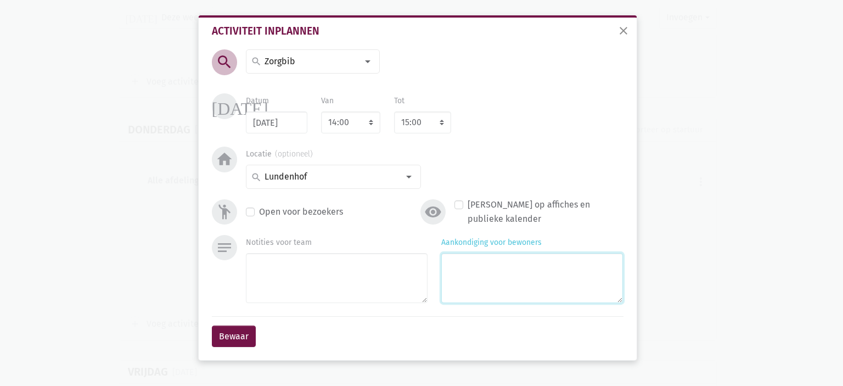
click at [530, 265] on textarea "Aankondiging voor bewoners" at bounding box center [532, 278] width 182 height 50
type textarea "met [PERSON_NAME]"
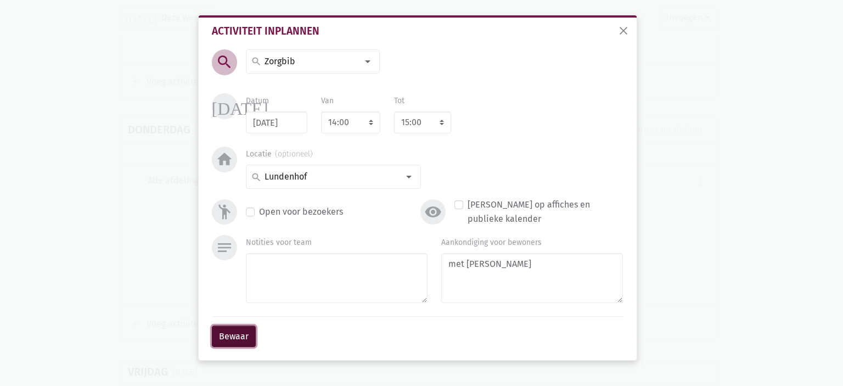
click at [228, 338] on button "Bewaar" at bounding box center [234, 337] width 44 height 22
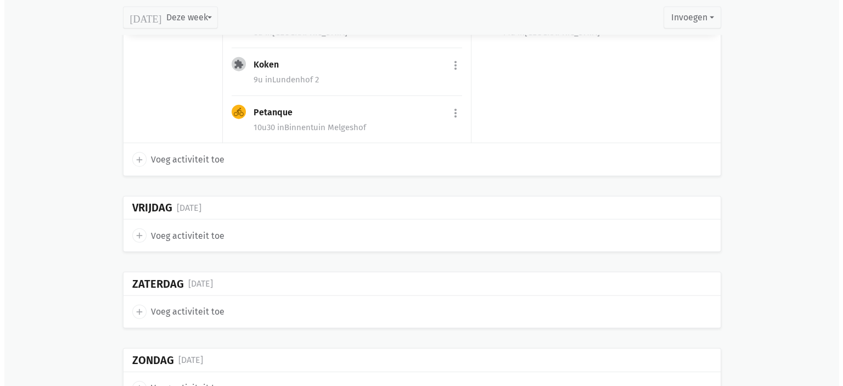
scroll to position [2625, 0]
click at [132, 230] on icon "add" at bounding box center [135, 235] width 10 height 10
select select "14:00"
select select "15:00"
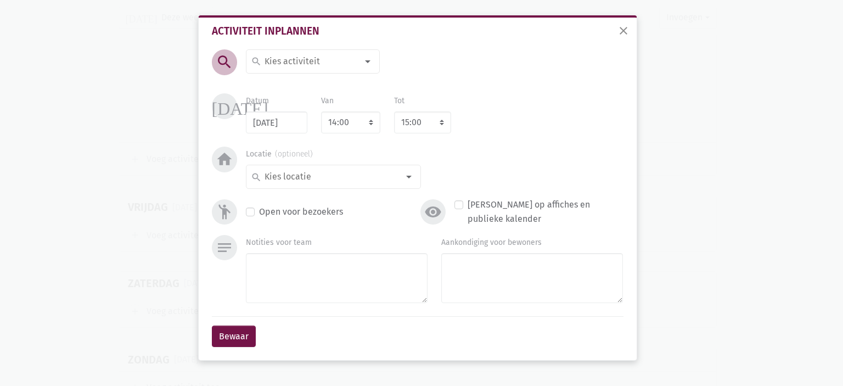
click at [276, 59] on input at bounding box center [310, 61] width 95 height 14
type input "Crea"
click at [287, 83] on span "Crea" at bounding box center [313, 83] width 124 height 14
click at [356, 124] on select "7:00 7:15 7:30 7:45 8:00 8:15 8:30 8:45 9:00 9:15 9:30 9:45 10:00 10:15 10:30 1…" at bounding box center [350, 122] width 59 height 22
select select "10:00"
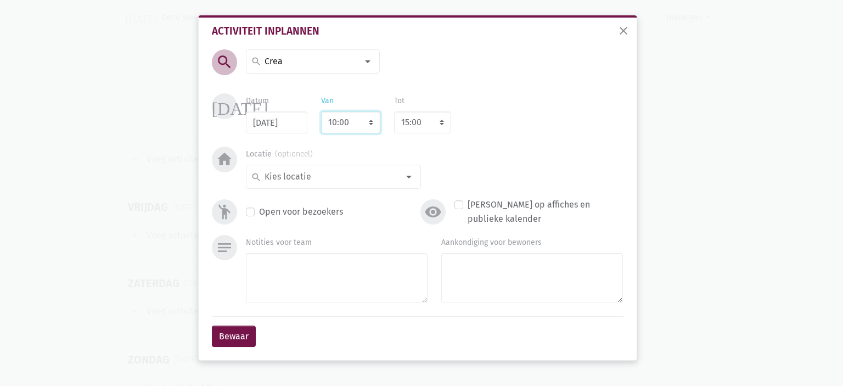
click at [321, 111] on select "7:00 7:15 7:30 7:45 8:00 8:15 8:30 8:45 9:00 9:15 9:30 9:45 10:00 10:15 10:30 1…" at bounding box center [350, 122] width 59 height 22
select select "11:00"
click at [338, 178] on input at bounding box center [331, 177] width 136 height 14
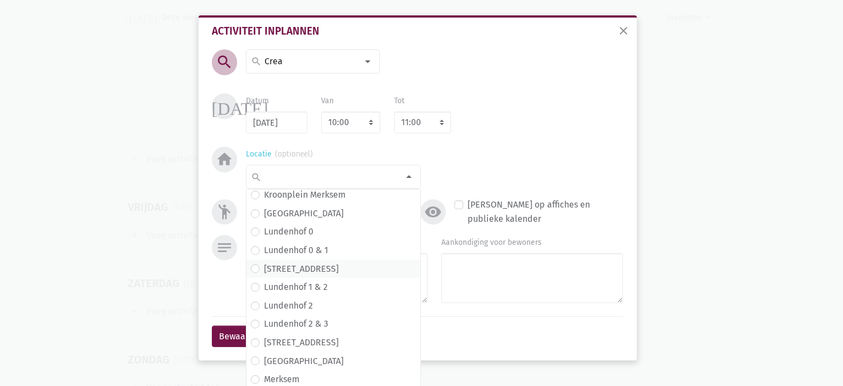
scroll to position [165, 0]
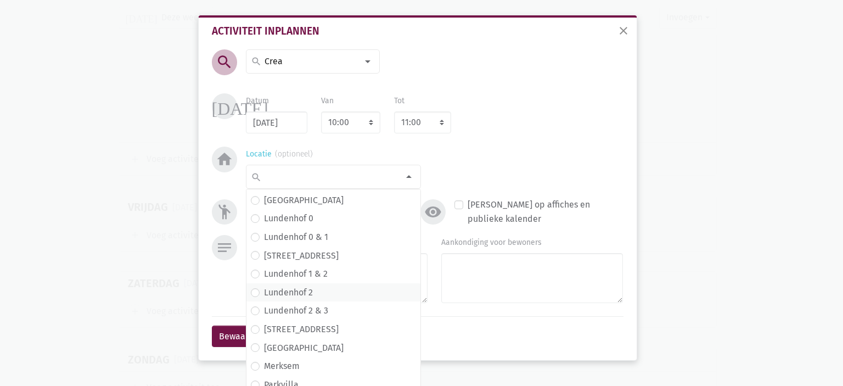
click at [323, 292] on span "Lundenhof 2" at bounding box center [333, 293] width 165 height 14
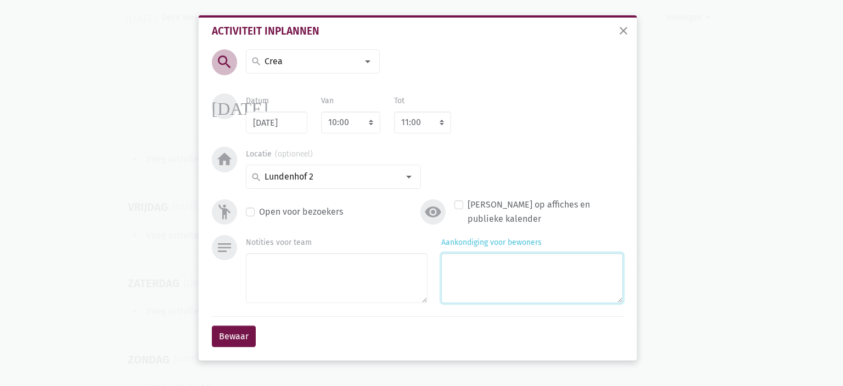
click at [507, 275] on textarea "Aankondiging voor bewoners" at bounding box center [532, 278] width 182 height 50
type textarea "met [PERSON_NAME] & [PERSON_NAME]"
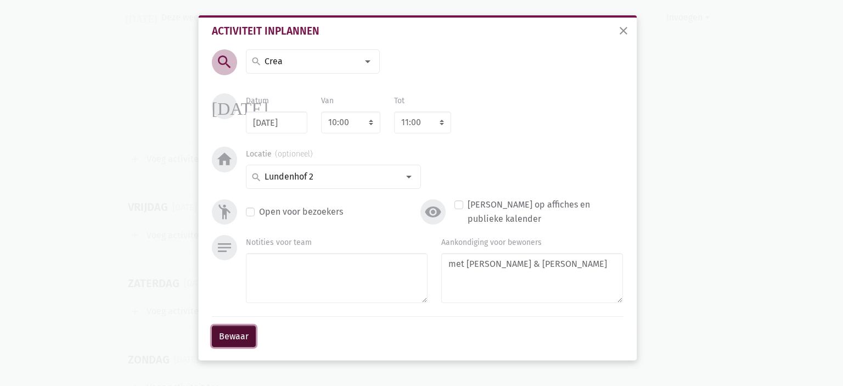
click at [242, 333] on button "Bewaar" at bounding box center [234, 337] width 44 height 22
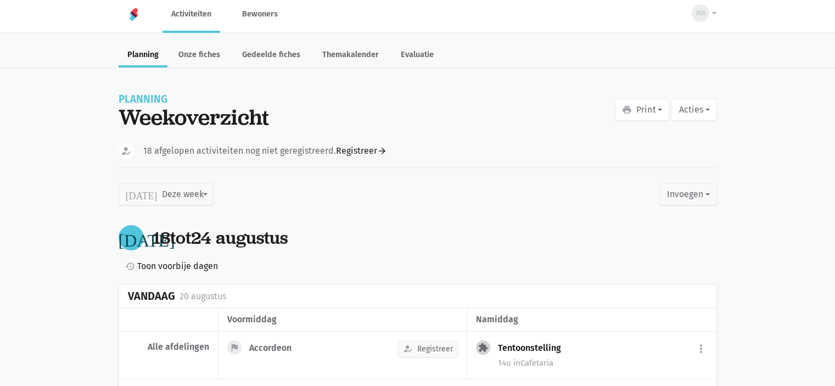
scroll to position [0, 0]
